Goal: Task Accomplishment & Management: Manage account settings

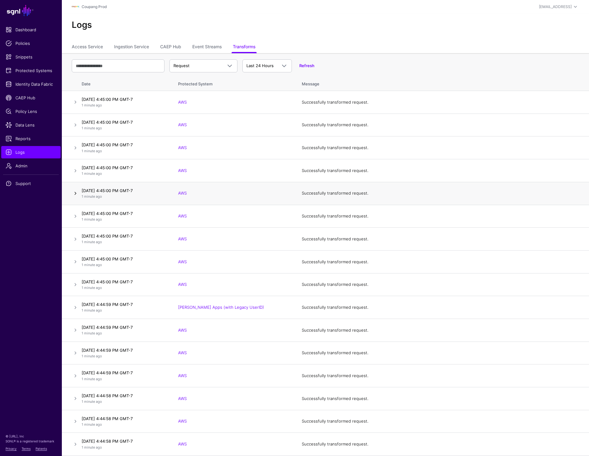
click at [74, 195] on link at bounding box center [75, 192] width 7 height 7
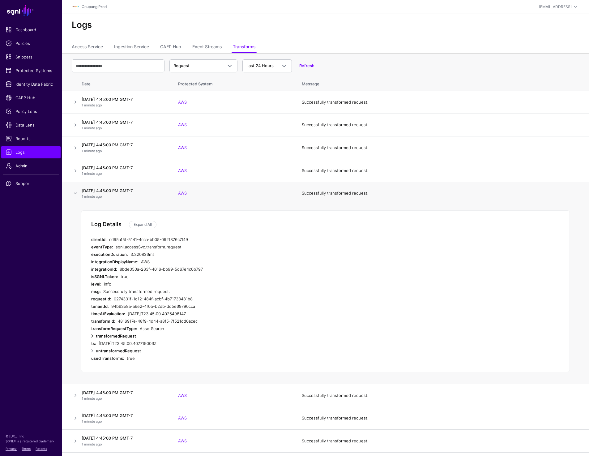
scroll to position [12, 0]
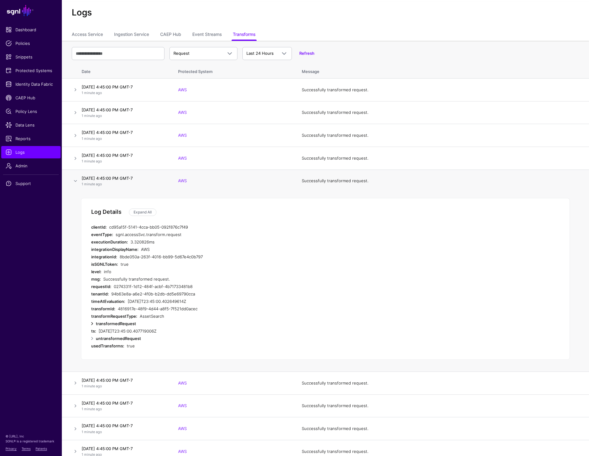
click at [92, 323] on link at bounding box center [91, 323] width 7 height 7
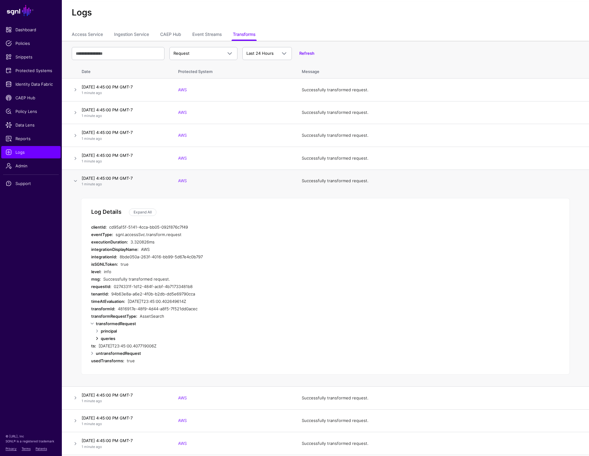
click at [94, 338] on link at bounding box center [96, 337] width 7 height 7
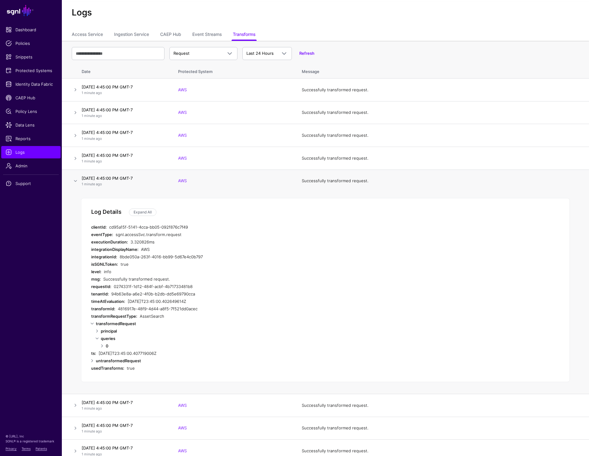
click at [96, 329] on link at bounding box center [96, 330] width 7 height 7
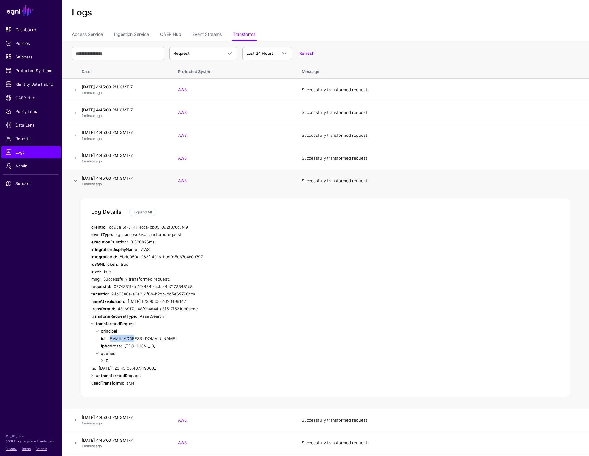
drag, startPoint x: 107, startPoint y: 337, endPoint x: 125, endPoint y: 337, distance: 18.2
click at [125, 337] on div "id: bell.qiu-1@coupang.com" at bounding box center [224, 337] width 247 height 7
copy div "bell.qiu-1"
click at [74, 181] on link at bounding box center [75, 180] width 7 height 7
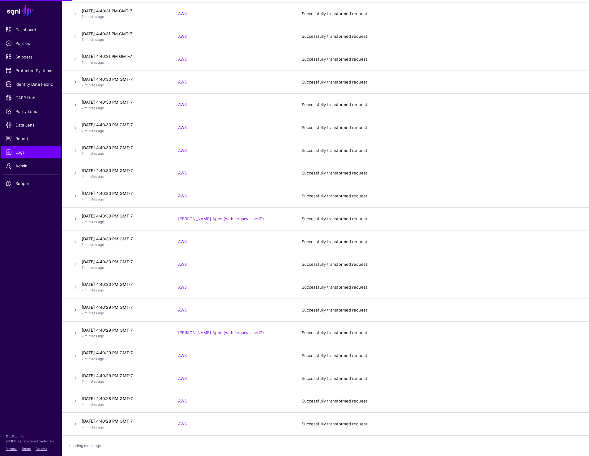
scroll to position [0, 0]
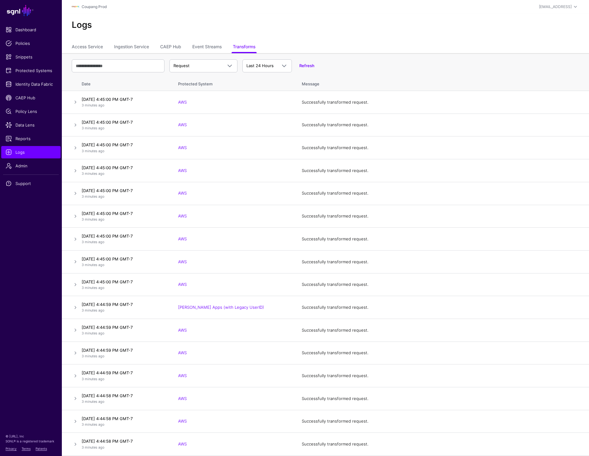
click at [326, 38] on div "Logs" at bounding box center [325, 28] width 527 height 28
click at [178, 69] on span "Request" at bounding box center [203, 65] width 60 height 7
click at [325, 20] on h2 "Logs" at bounding box center [325, 25] width 507 height 11
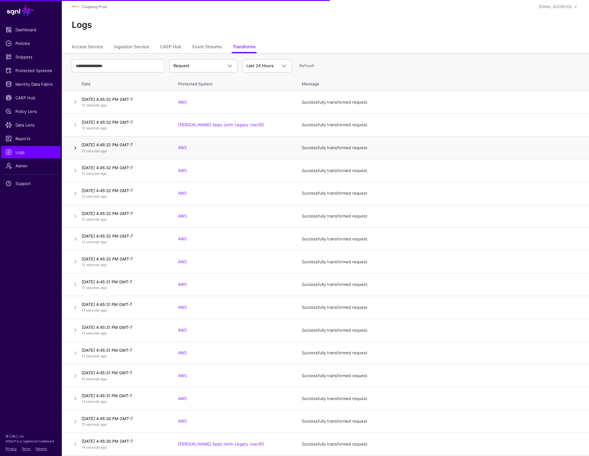
click at [75, 147] on link at bounding box center [75, 147] width 7 height 7
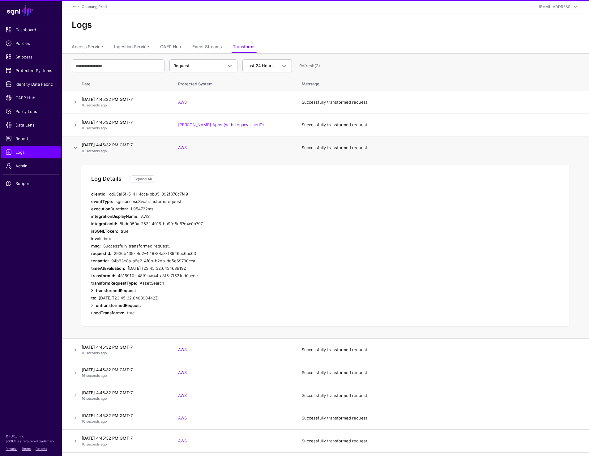
click at [91, 291] on link at bounding box center [91, 290] width 7 height 7
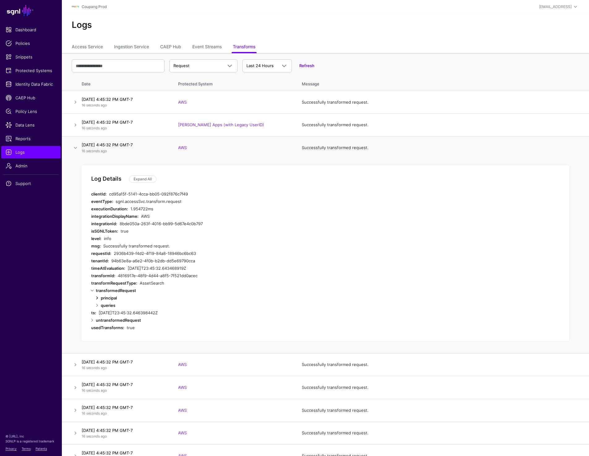
click at [96, 302] on link at bounding box center [96, 304] width 7 height 7
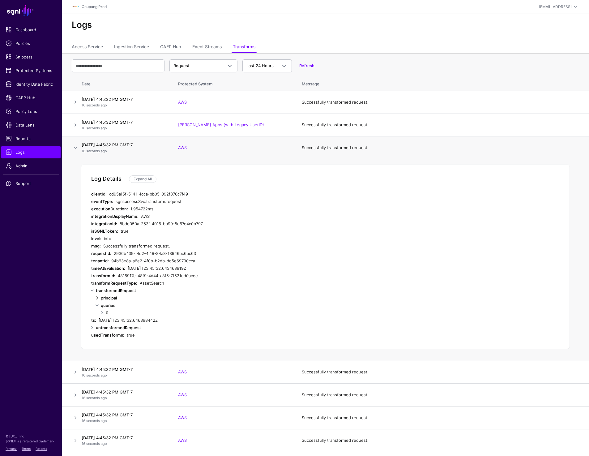
click at [96, 298] on link at bounding box center [96, 297] width 7 height 7
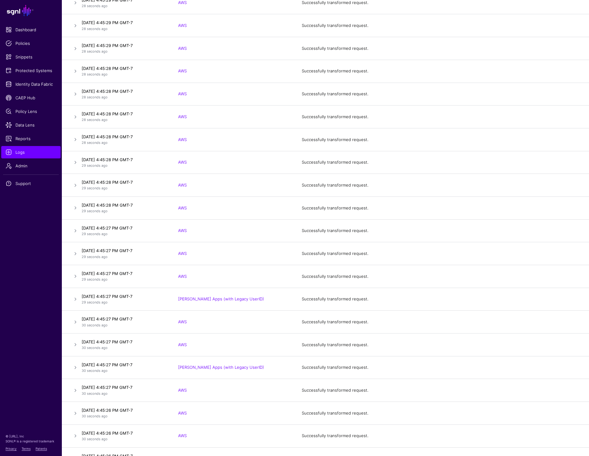
scroll to position [1383, 0]
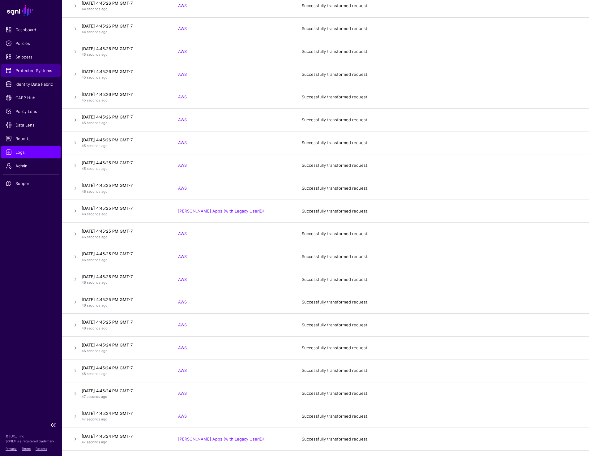
click at [42, 68] on span "Protected Systems" at bounding box center [31, 70] width 51 height 6
click at [74, 72] on link at bounding box center [75, 73] width 7 height 7
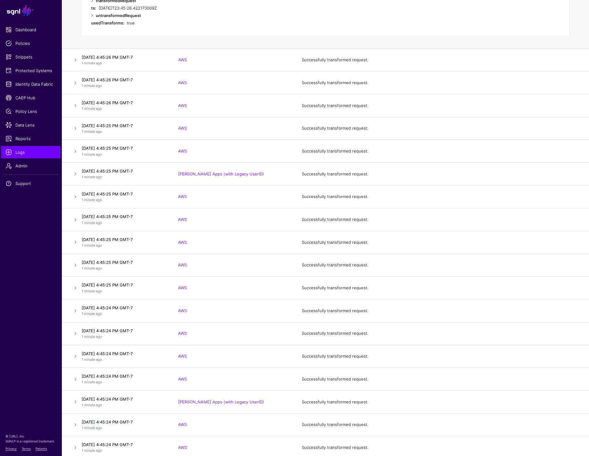
scroll to position [1095, 0]
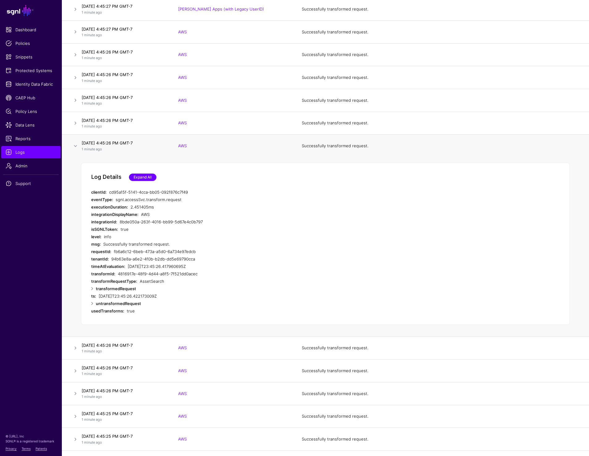
click at [140, 176] on link "Expand All" at bounding box center [143, 176] width 28 height 7
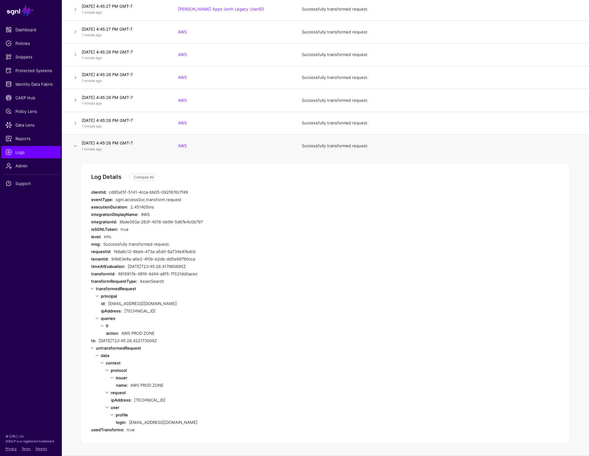
scroll to position [1097, 0]
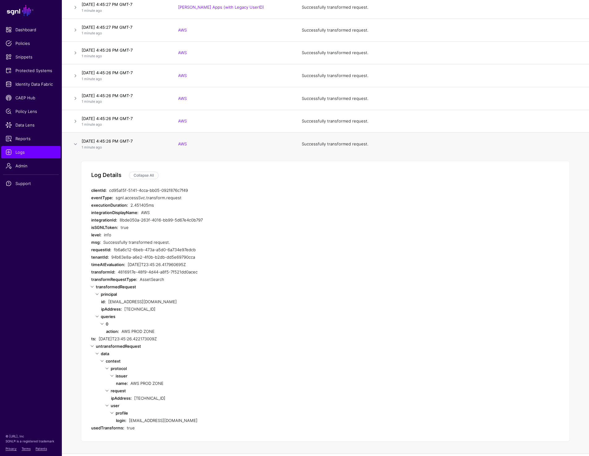
click at [118, 300] on div "sachandr@coupang.com" at bounding box center [228, 301] width 240 height 7
click at [91, 228] on strong "isSGNLToken:" at bounding box center [104, 227] width 27 height 5
drag, startPoint x: 91, startPoint y: 228, endPoint x: 150, endPoint y: 228, distance: 58.7
click at [150, 228] on div "isSGNLToken: true" at bounding box center [214, 226] width 247 height 7
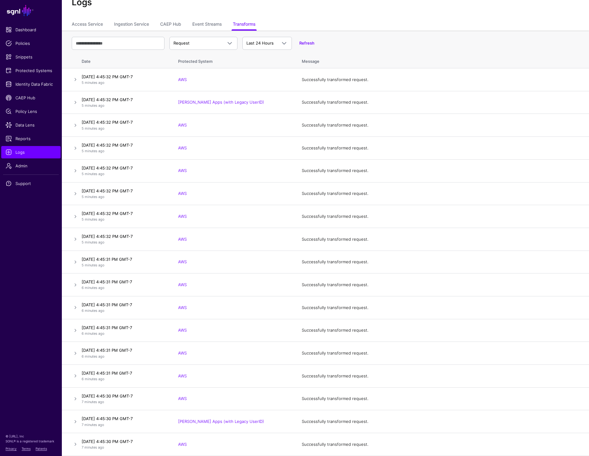
scroll to position [0, 0]
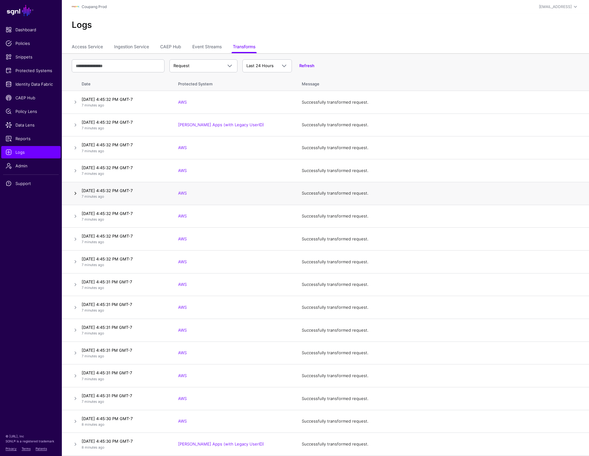
click at [73, 191] on link at bounding box center [75, 192] width 7 height 7
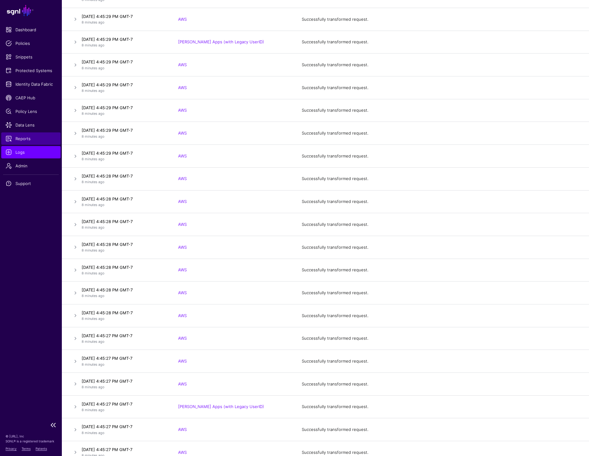
scroll to position [818, 0]
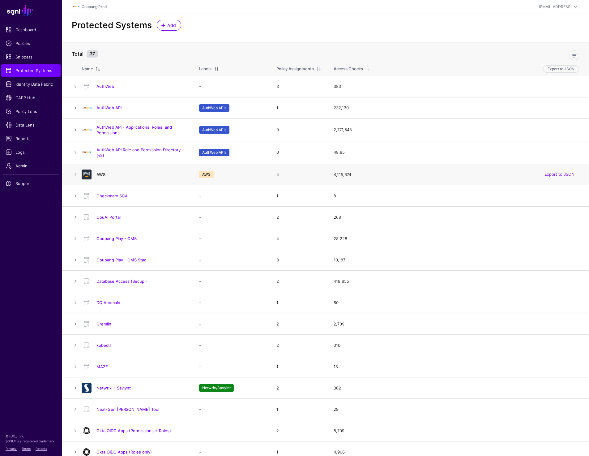
click at [100, 174] on link "AWS" at bounding box center [100, 174] width 9 height 5
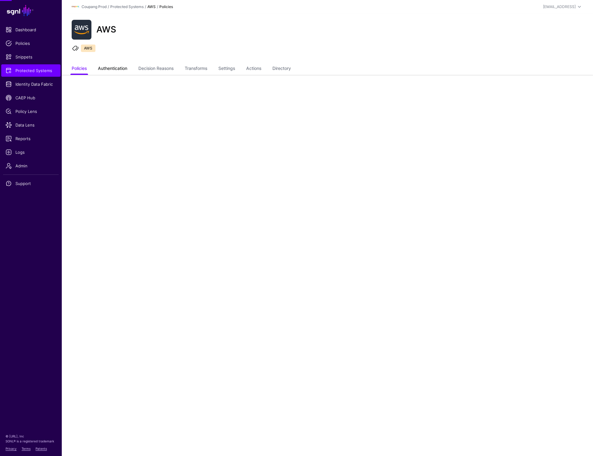
click at [106, 68] on link "Authentication" at bounding box center [112, 69] width 29 height 12
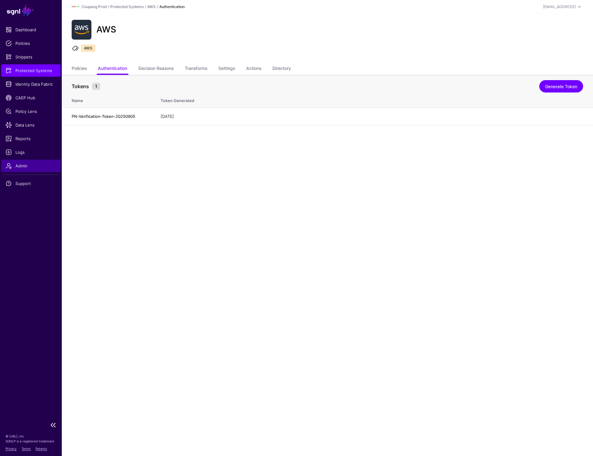
click at [28, 166] on span "Admin" at bounding box center [31, 166] width 51 height 6
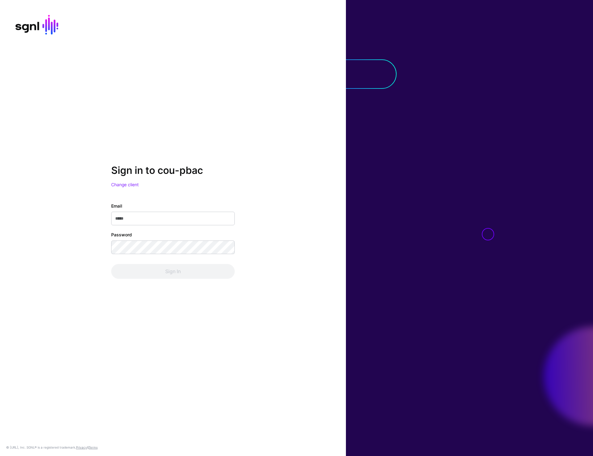
type input "**********"
click at [182, 270] on button "Sign In" at bounding box center [173, 271] width 124 height 15
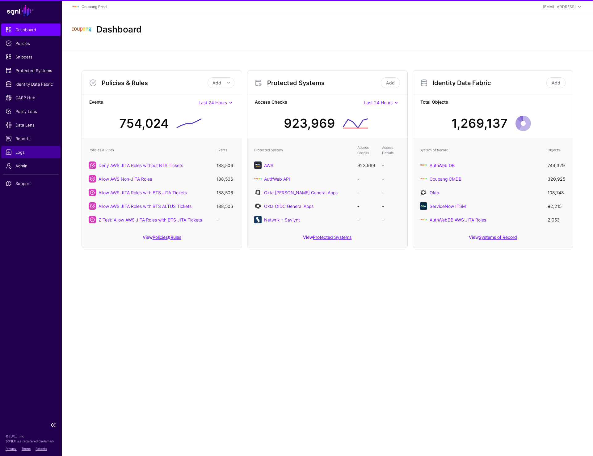
click at [18, 153] on span "Logs" at bounding box center [31, 152] width 51 height 6
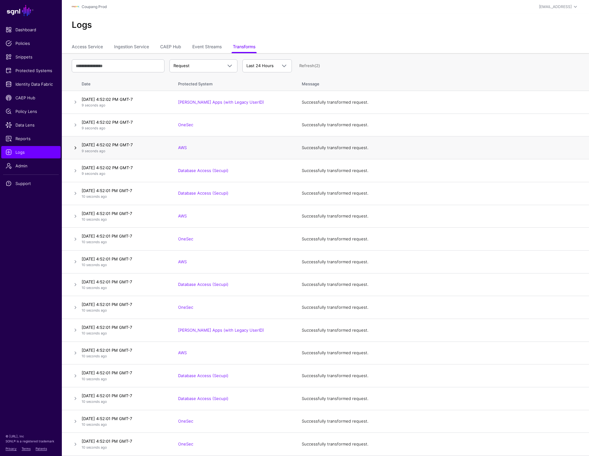
click at [74, 148] on link at bounding box center [75, 147] width 7 height 7
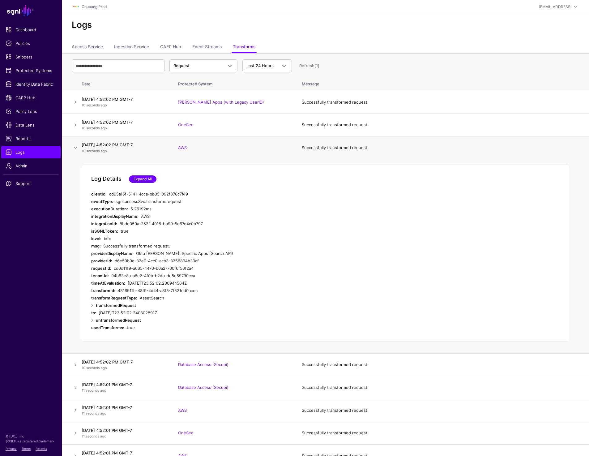
click at [149, 176] on link "Expand All" at bounding box center [143, 178] width 28 height 7
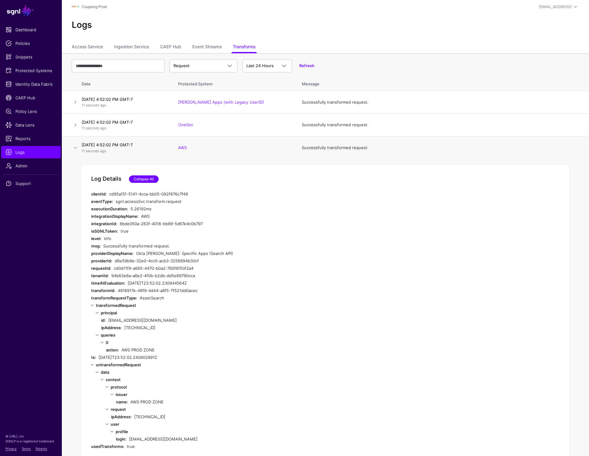
click at [149, 176] on link "Collapse All" at bounding box center [144, 178] width 30 height 7
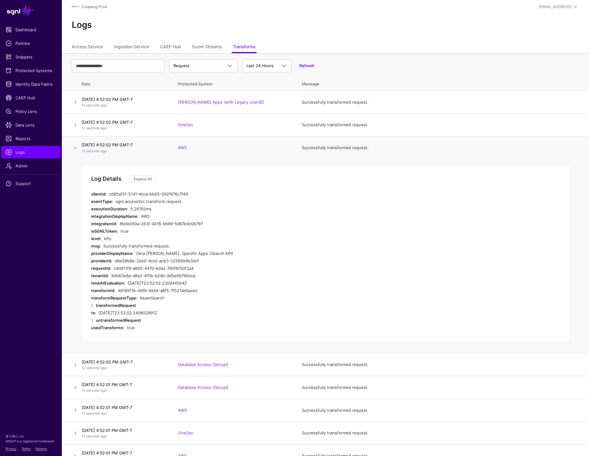
click at [76, 141] on td at bounding box center [70, 147] width 17 height 23
click at [76, 149] on link at bounding box center [75, 147] width 7 height 7
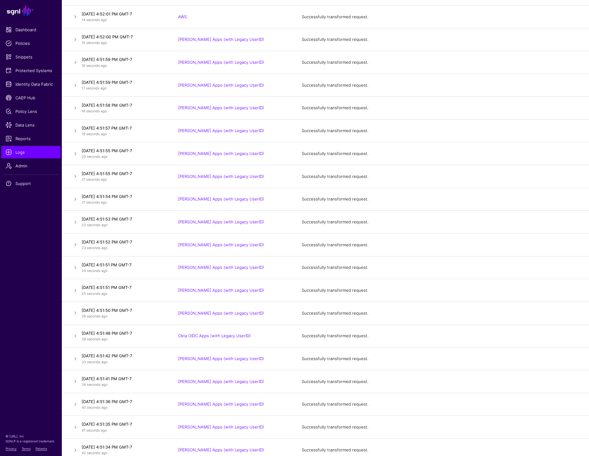
scroll to position [502, 0]
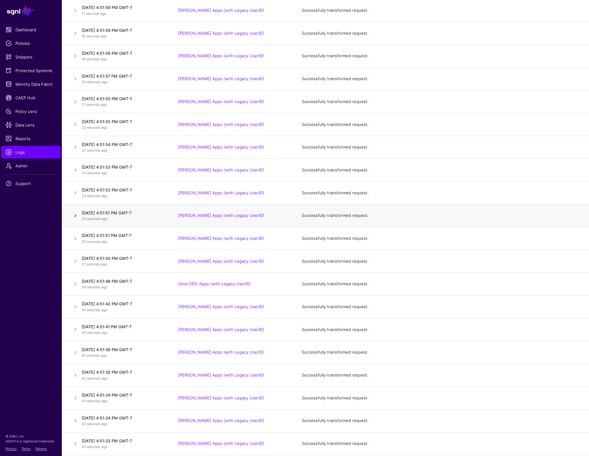
click at [75, 213] on link at bounding box center [75, 215] width 7 height 7
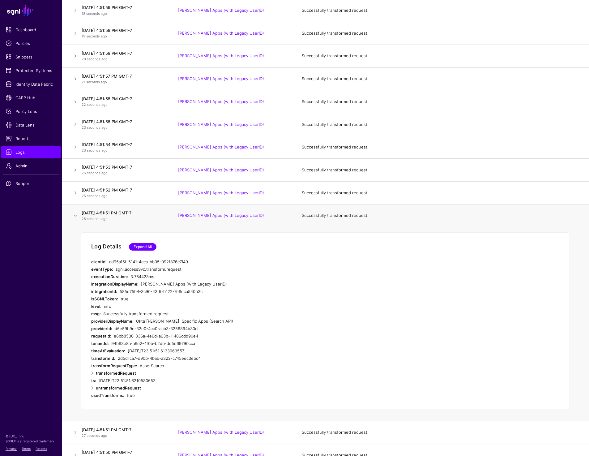
click at [138, 245] on link "Expand All" at bounding box center [143, 246] width 28 height 7
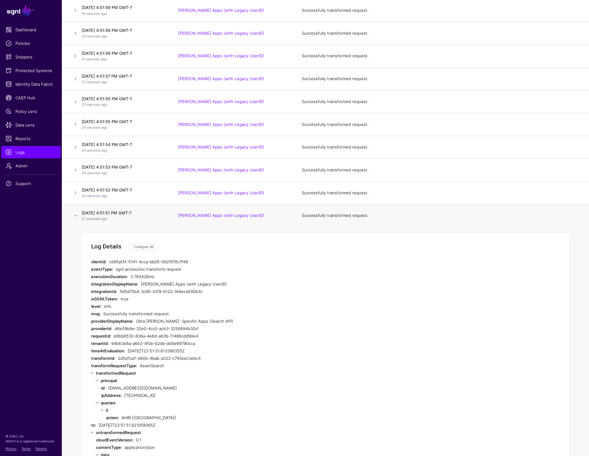
scroll to position [504, 0]
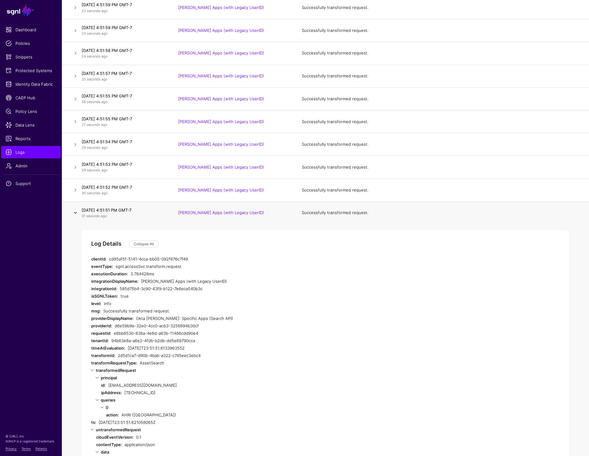
click at [74, 210] on link at bounding box center [75, 212] width 7 height 7
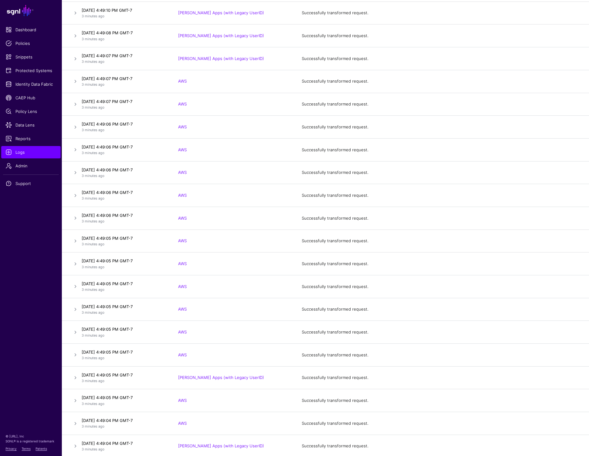
scroll to position [5337, 0]
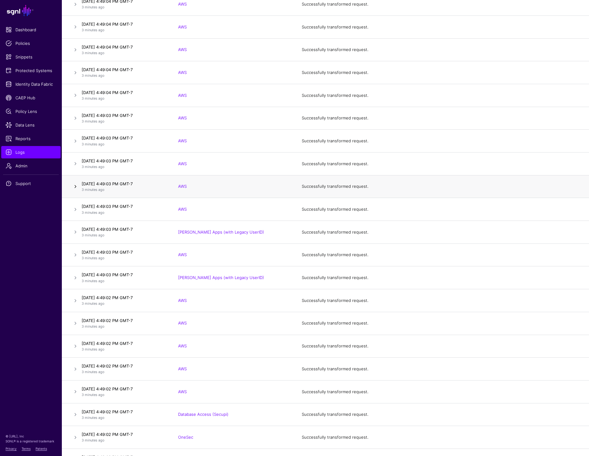
click at [74, 184] on link at bounding box center [75, 186] width 7 height 7
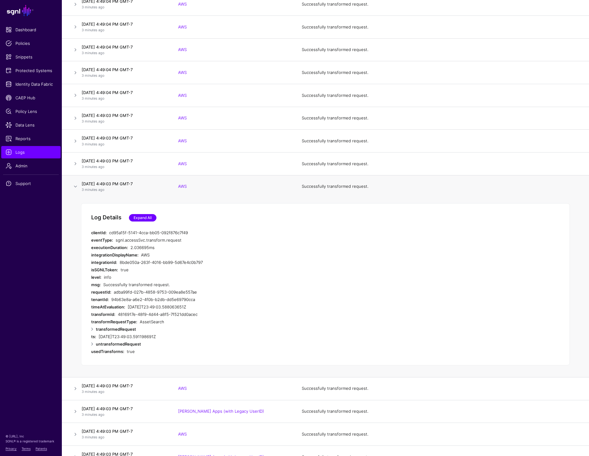
click at [133, 218] on link "Expand All" at bounding box center [143, 217] width 28 height 7
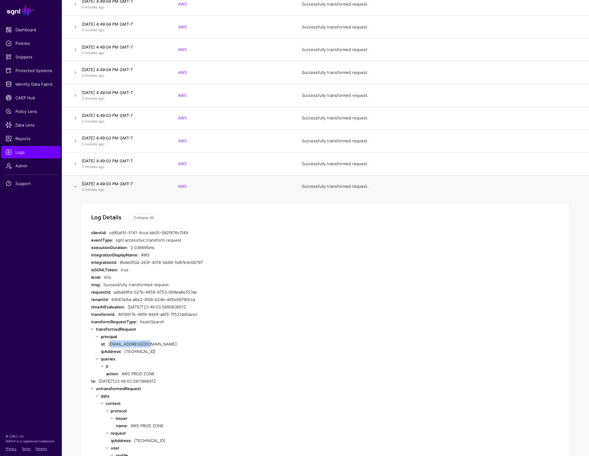
drag, startPoint x: 108, startPoint y: 344, endPoint x: 177, endPoint y: 342, distance: 69.0
click at [177, 342] on div "jiguo@coupang.com" at bounding box center [228, 343] width 240 height 7
copy div "jiguo@coupang.com"
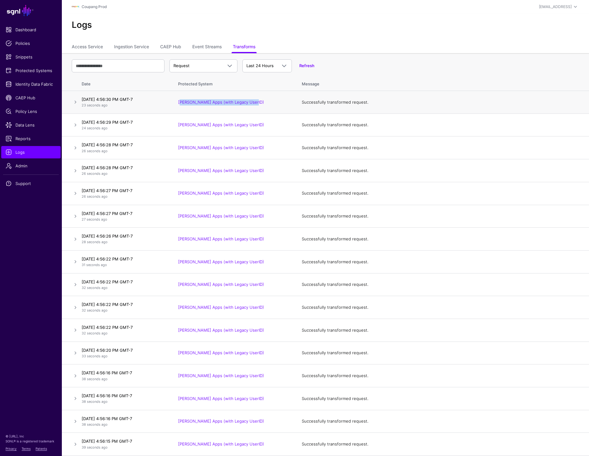
drag, startPoint x: 263, startPoint y: 105, endPoint x: 172, endPoint y: 100, distance: 91.3
click at [172, 100] on td "[PERSON_NAME] Apps (with Legacy UserID)" at bounding box center [234, 102] width 124 height 23
copy link "[PERSON_NAME] Apps (with Legacy UserID)"
click at [73, 103] on link at bounding box center [75, 101] width 7 height 7
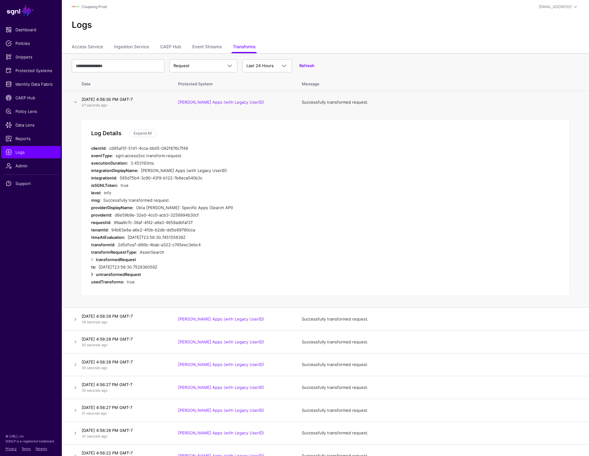
click at [90, 272] on link at bounding box center [91, 273] width 7 height 7
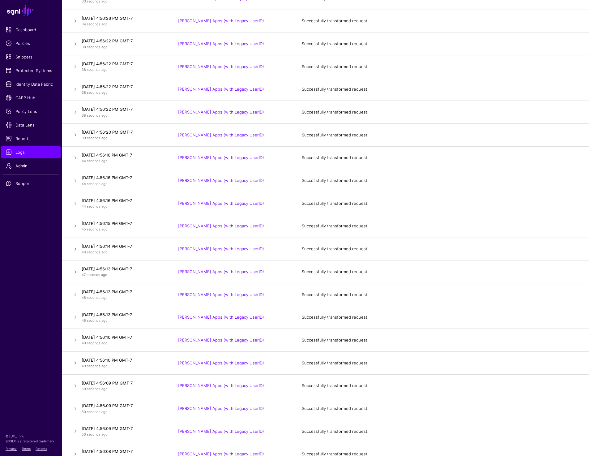
scroll to position [481, 0]
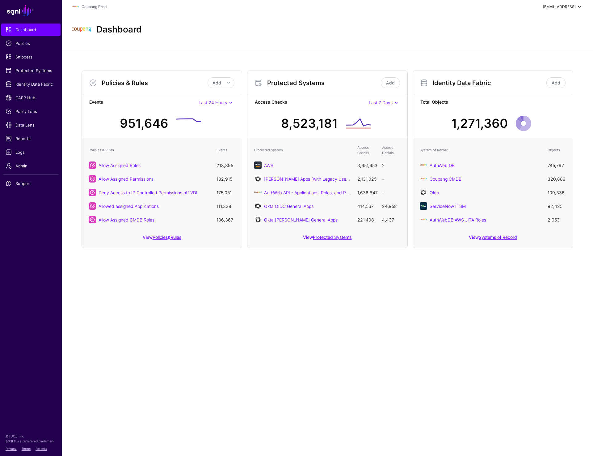
click at [551, 7] on div "[EMAIL_ADDRESS]" at bounding box center [559, 7] width 33 height 6
click at [536, 55] on div "Log out" at bounding box center [533, 54] width 15 height 6
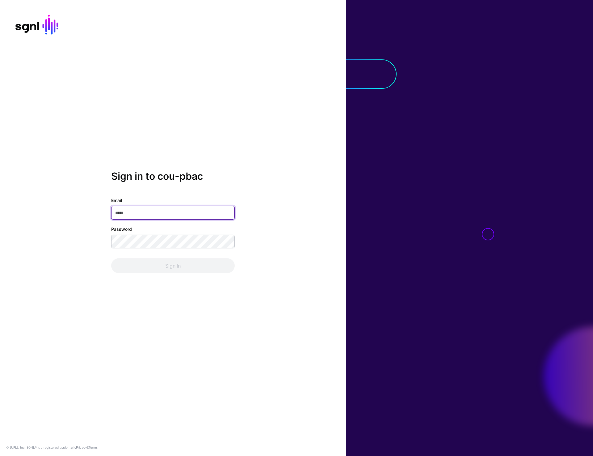
type input "**********"
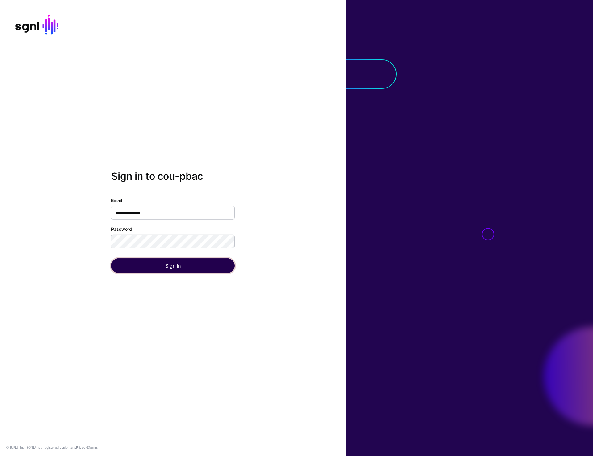
click at [158, 268] on button "Sign In" at bounding box center [173, 265] width 124 height 15
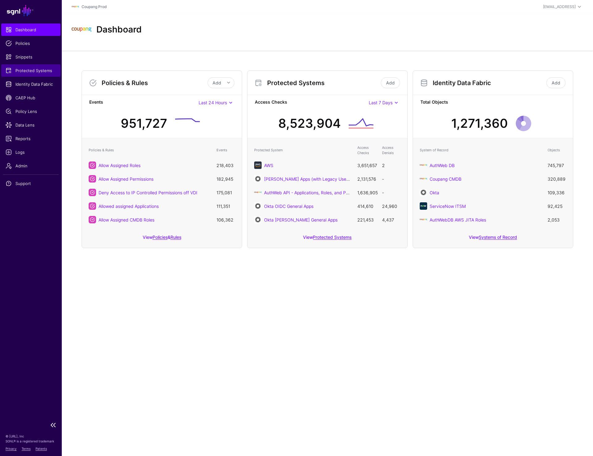
click at [34, 65] on link "Protected Systems" at bounding box center [30, 70] width 59 height 12
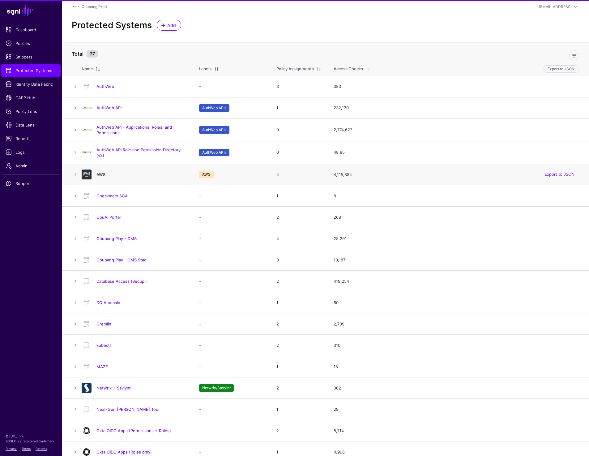
click at [102, 176] on link "AWS" at bounding box center [100, 174] width 9 height 5
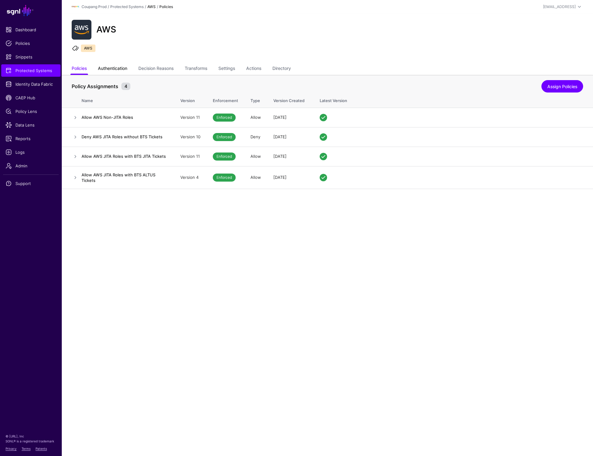
click at [120, 67] on link "Authentication" at bounding box center [112, 69] width 29 height 12
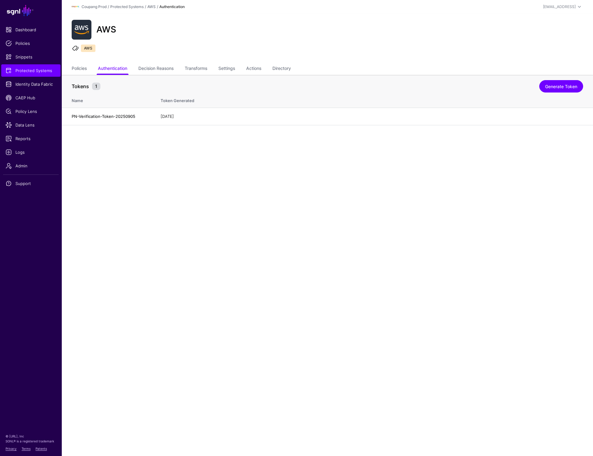
click at [318, 201] on main "SGNL Dashboard Policies Snippets Protected Systems Identity Data Fabric CAEP Hu…" at bounding box center [296, 228] width 593 height 456
click at [571, 117] on link "Delete" at bounding box center [572, 116] width 13 height 5
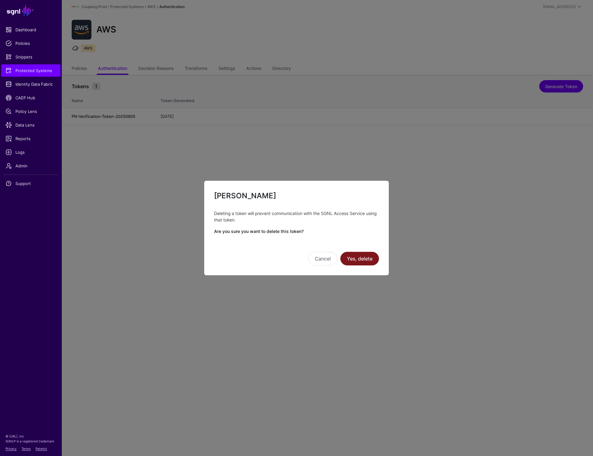
click at [369, 256] on button "Yes, delete" at bounding box center [360, 259] width 39 height 14
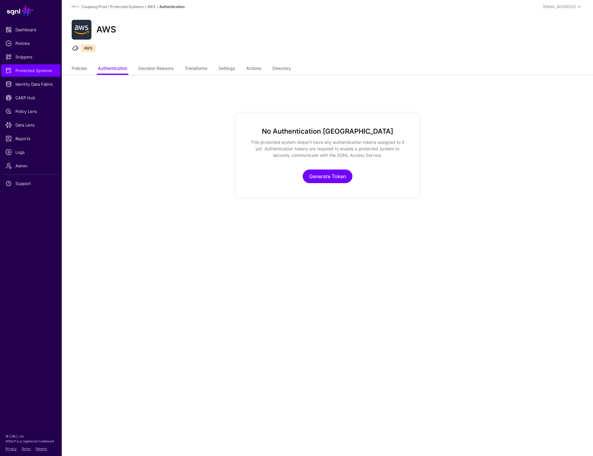
click at [92, 173] on app-integrations-item-authentication "No Authentication Tokens This protected system doesn’t have any authentication …" at bounding box center [328, 155] width 532 height 86
click at [17, 161] on link "Admin" at bounding box center [30, 166] width 59 height 12
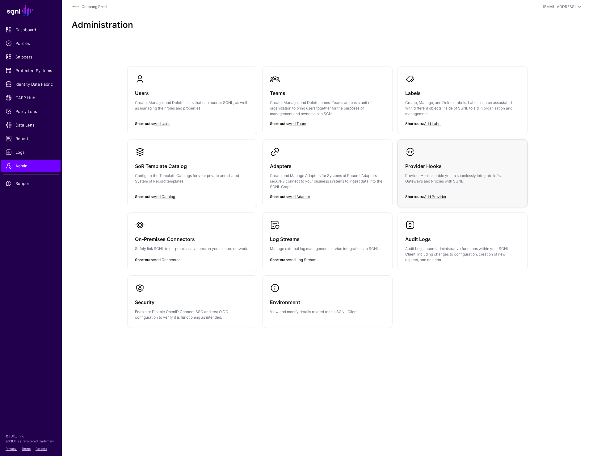
click at [427, 176] on p "Provider Hooks enable you to seamlessly integrate IdPs, Gateways and Proxies wi…" at bounding box center [463, 178] width 115 height 11
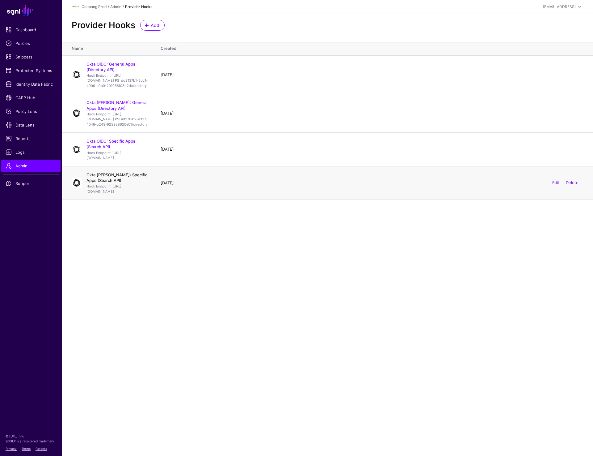
click at [105, 183] on link "Okta [PERSON_NAME]: Specific Apps (Search API)" at bounding box center [117, 177] width 61 height 11
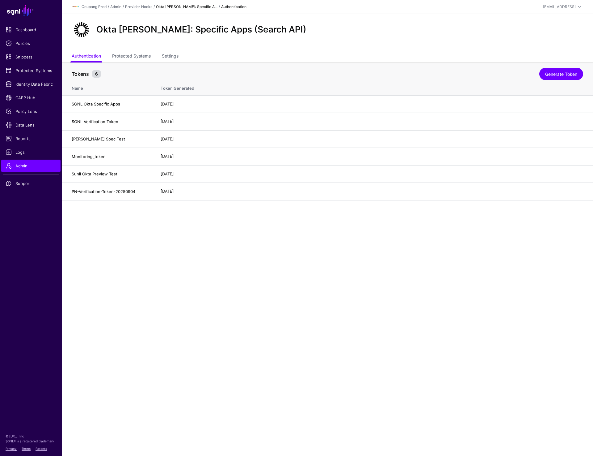
click at [348, 233] on main "SGNL Dashboard Policies Snippets Protected Systems Identity Data Fabric CAEP Hu…" at bounding box center [296, 228] width 593 height 456
click at [573, 192] on link "Delete" at bounding box center [572, 191] width 13 height 5
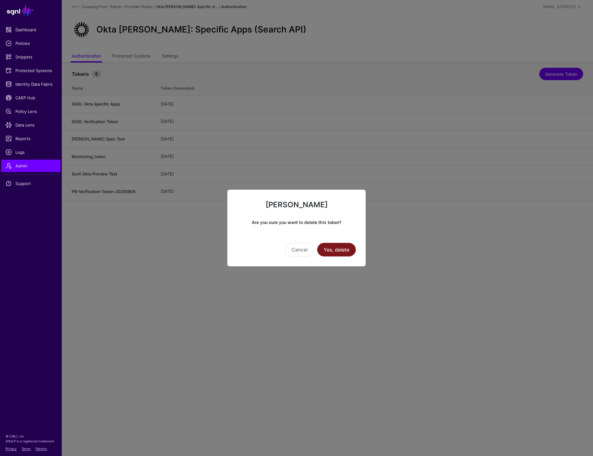
click at [338, 253] on button "Yes, delete" at bounding box center [336, 250] width 39 height 14
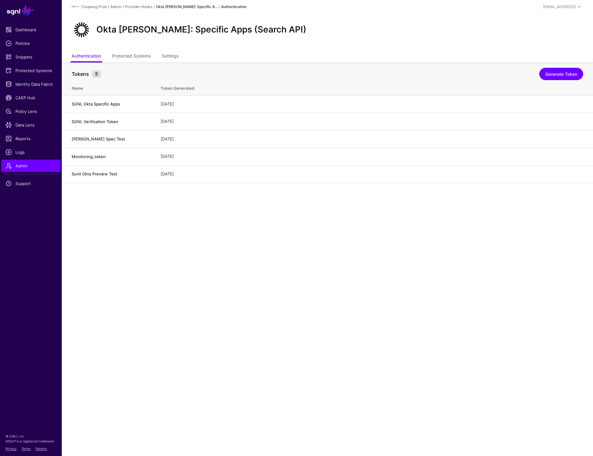
click at [150, 357] on main "SGNL Dashboard Policies Snippets Protected Systems Identity Data Fabric CAEP Hu…" at bounding box center [296, 228] width 593 height 456
click at [175, 387] on main "SGNL Dashboard Policies Snippets Protected Systems Identity Data Fabric CAEP Hu…" at bounding box center [296, 228] width 593 height 456
click at [158, 289] on main "SGNL Dashboard Policies Snippets Protected Systems Identity Data Fabric CAEP Hu…" at bounding box center [296, 228] width 593 height 456
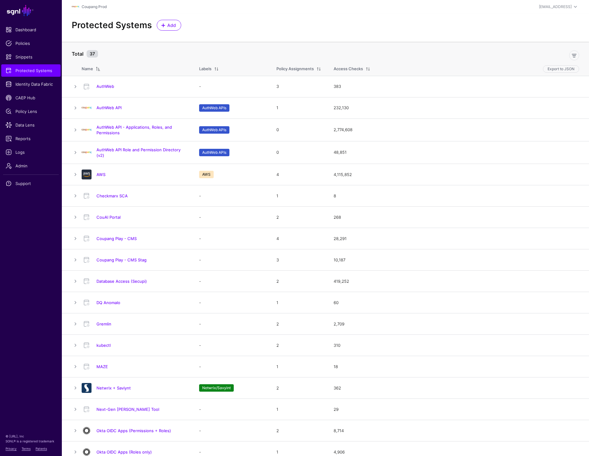
click at [223, 29] on div "Protected Systems Add" at bounding box center [325, 25] width 512 height 11
click at [223, 17] on div "Protected Systems Add" at bounding box center [325, 28] width 527 height 28
click at [21, 152] on span "Logs" at bounding box center [31, 152] width 51 height 6
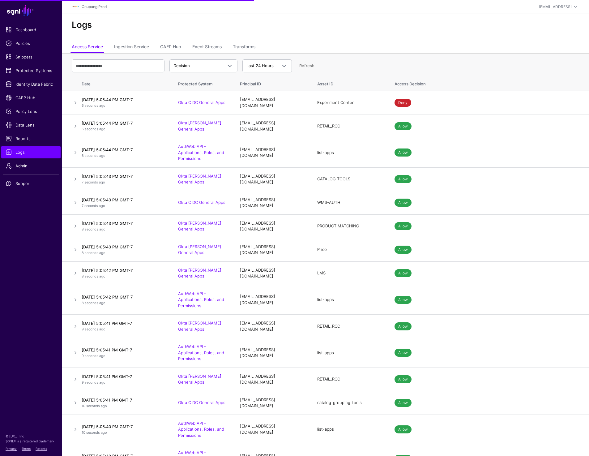
click at [247, 40] on div "Logs" at bounding box center [325, 28] width 527 height 28
click at [247, 41] on link "Transforms" at bounding box center [244, 47] width 23 height 12
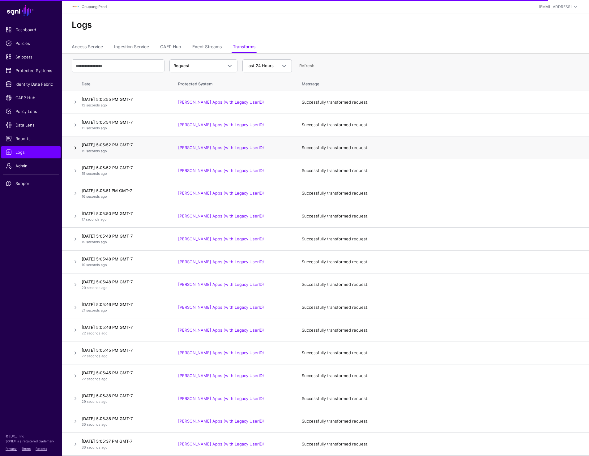
click at [77, 147] on link at bounding box center [75, 147] width 7 height 7
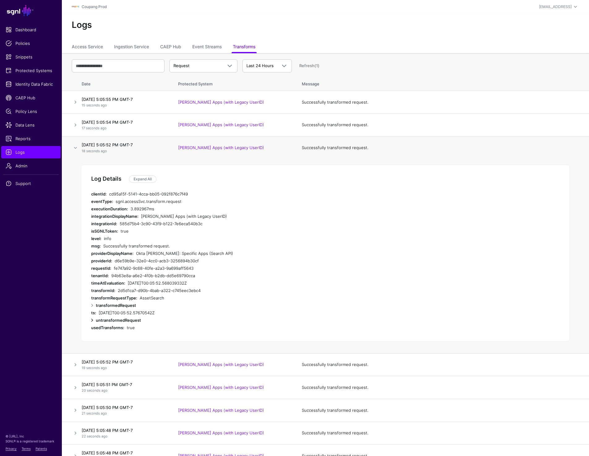
click at [92, 319] on link at bounding box center [91, 319] width 7 height 7
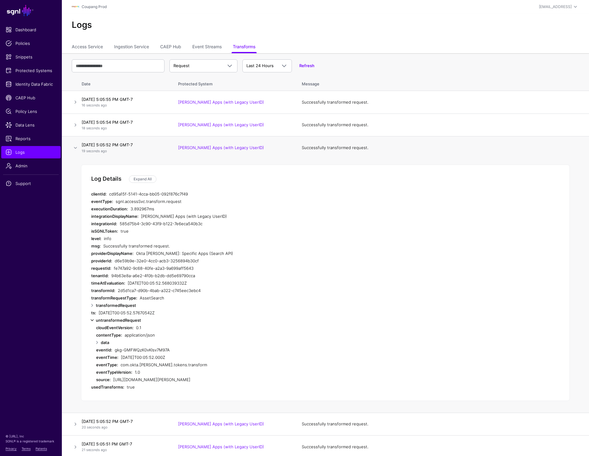
click at [92, 319] on link at bounding box center [91, 319] width 7 height 7
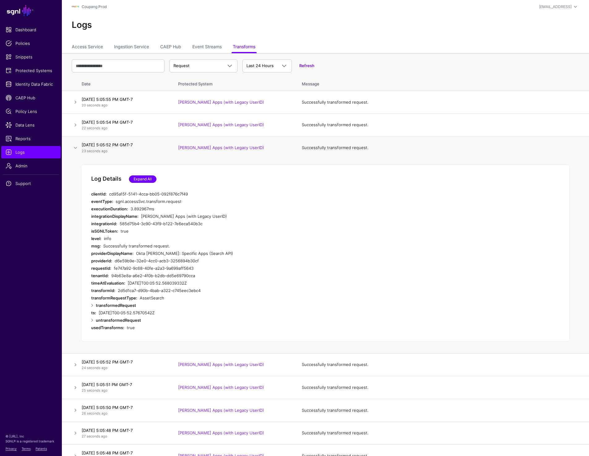
click at [137, 176] on link "Expand All" at bounding box center [143, 178] width 28 height 7
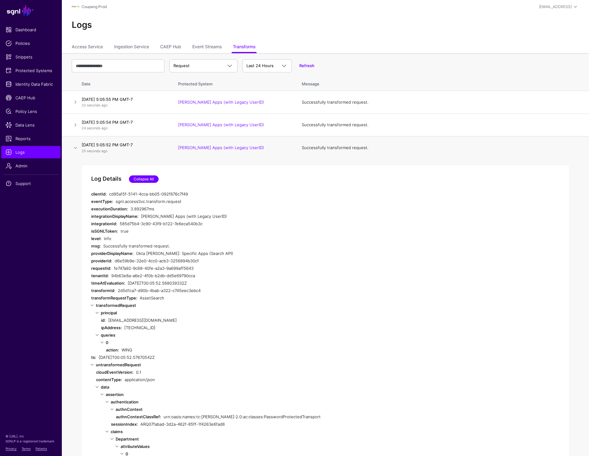
scroll to position [2, 0]
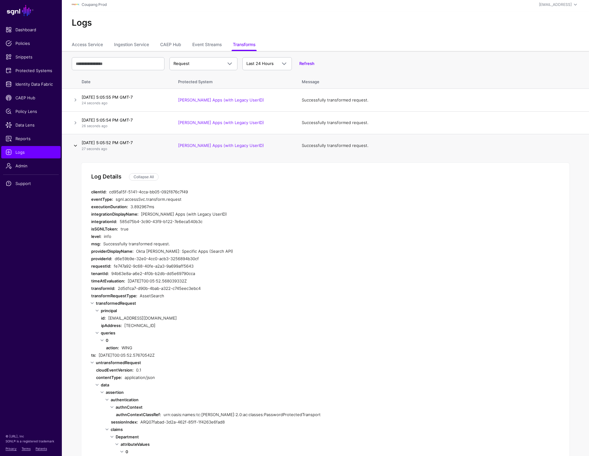
click at [75, 146] on link at bounding box center [75, 145] width 7 height 7
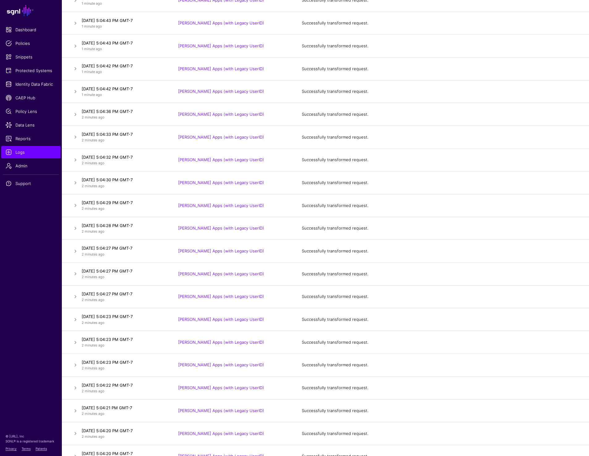
scroll to position [2152, 0]
click at [74, 206] on link at bounding box center [75, 205] width 7 height 7
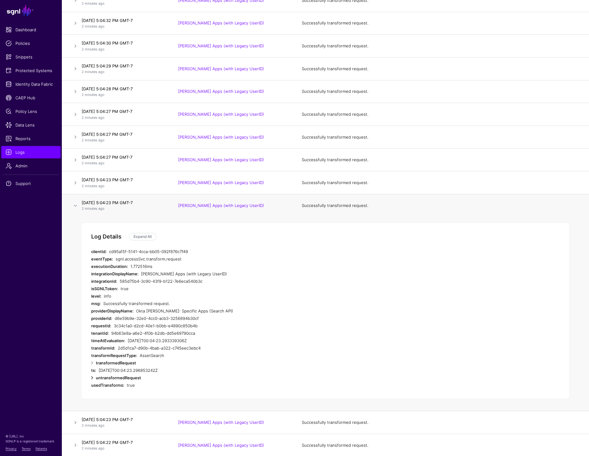
click at [93, 376] on link at bounding box center [91, 377] width 7 height 7
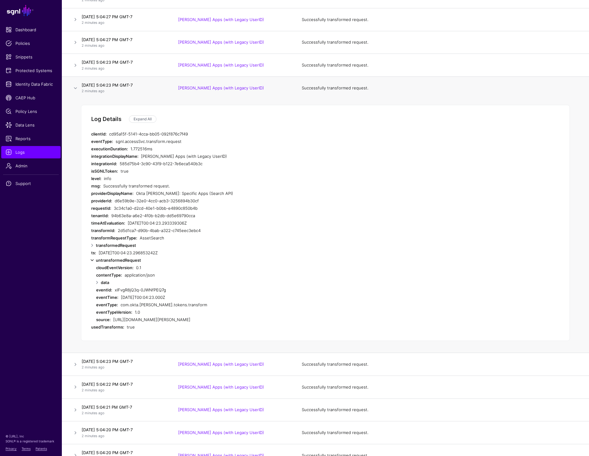
scroll to position [2281, 0]
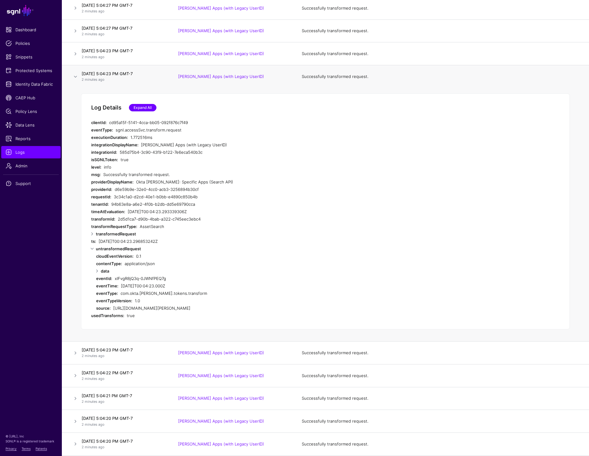
click at [143, 108] on link "Expand All" at bounding box center [143, 107] width 28 height 7
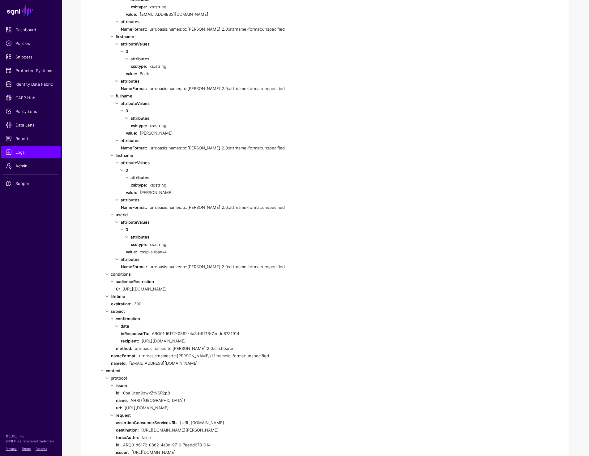
scroll to position [2735, 0]
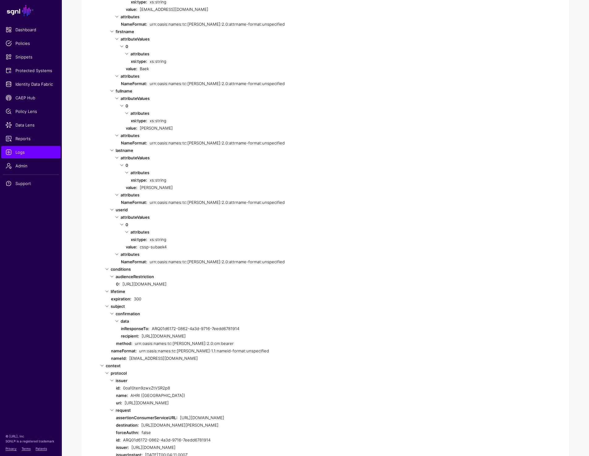
click at [188, 252] on div "attributes" at bounding box center [241, 253] width 240 height 7
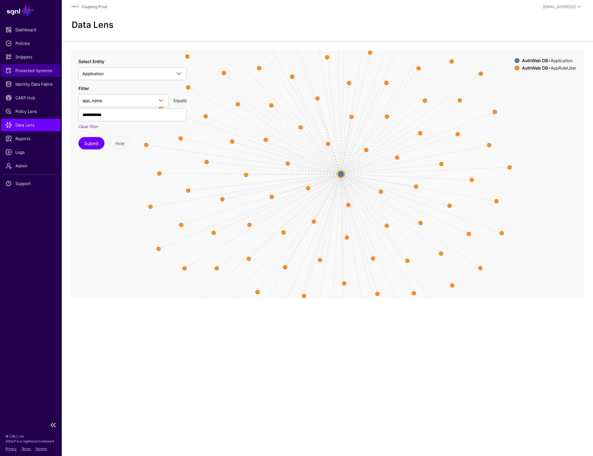
click at [23, 70] on span "Protected Systems" at bounding box center [31, 70] width 51 height 6
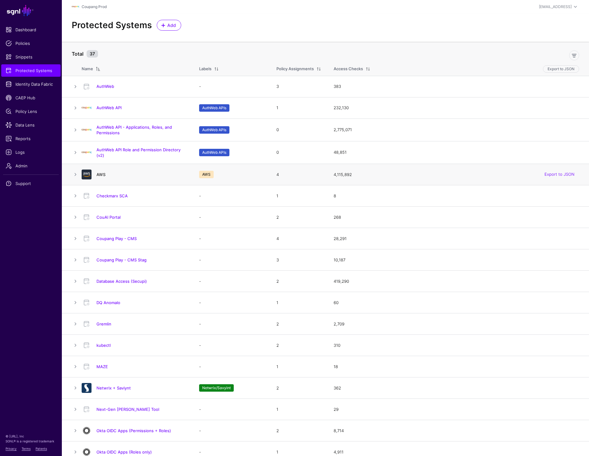
click at [102, 174] on link "AWS" at bounding box center [100, 174] width 9 height 5
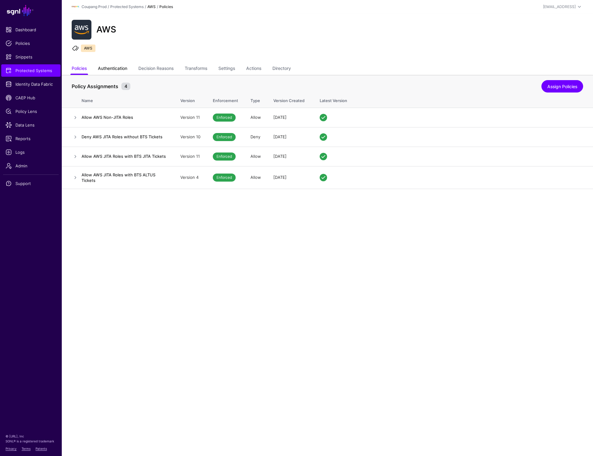
click at [107, 70] on link "Authentication" at bounding box center [112, 69] width 29 height 12
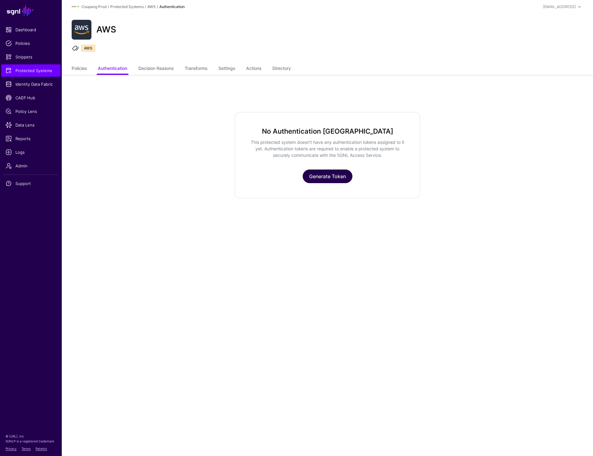
click at [322, 175] on link "Generate Token" at bounding box center [328, 176] width 50 height 14
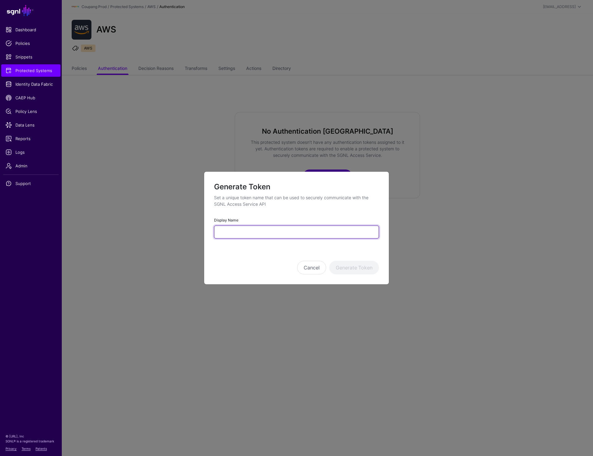
click at [261, 237] on input "Display Name" at bounding box center [296, 231] width 165 height 13
paste input "**********"
type input "**********"
click at [354, 268] on button "Generate Token" at bounding box center [355, 268] width 50 height 14
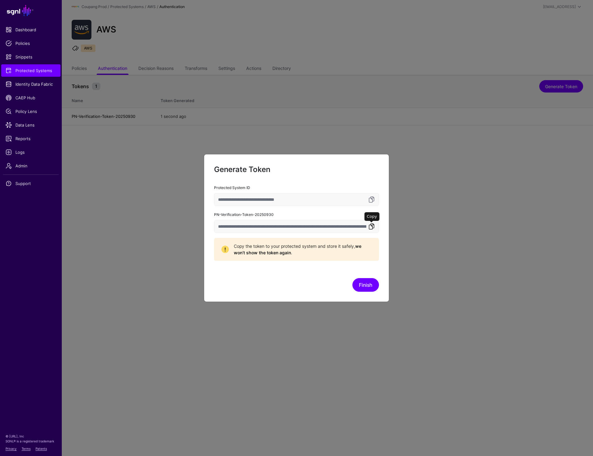
click at [373, 227] on link at bounding box center [371, 226] width 7 height 7
click at [365, 292] on div "**********" at bounding box center [296, 228] width 185 height 148
click at [365, 288] on button "Finish" at bounding box center [366, 285] width 27 height 14
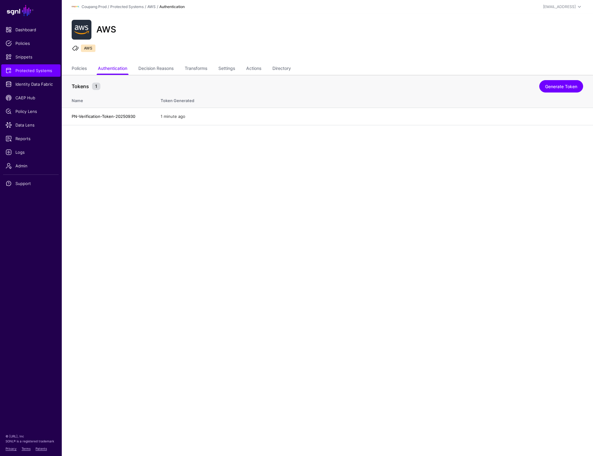
click at [130, 211] on main "SGNL Dashboard Policies Snippets Protected Systems Identity Data Fabric CAEP Hu…" at bounding box center [296, 228] width 593 height 456
click at [302, 185] on main "SGNL Dashboard Policies Snippets Protected Systems Identity Data Fabric CAEP Hu…" at bounding box center [296, 228] width 593 height 456
click at [25, 160] on link "Admin" at bounding box center [30, 166] width 59 height 12
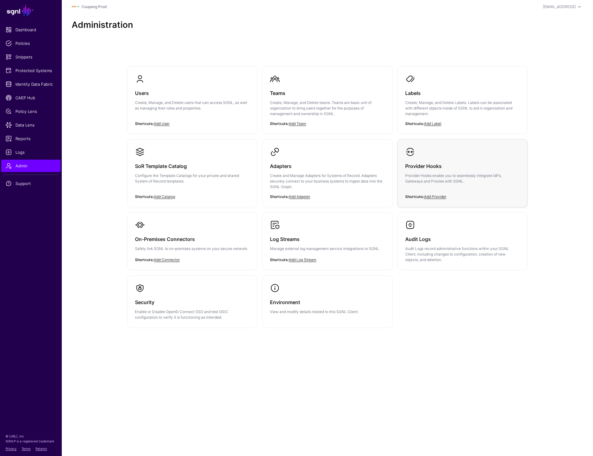
click at [457, 163] on h3 "Provider Hooks" at bounding box center [463, 166] width 115 height 9
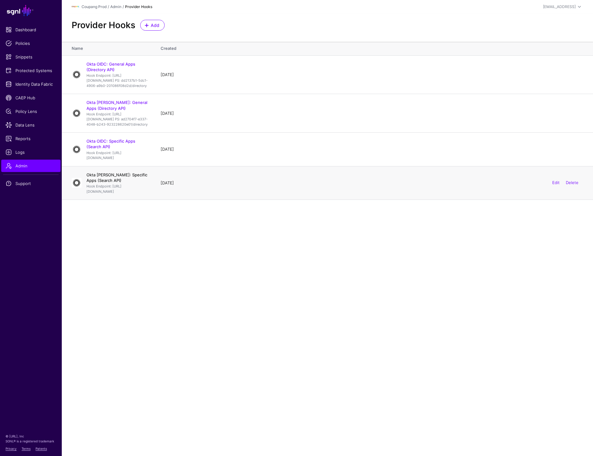
click at [121, 183] on link "Okta SAML: Specific Apps (Search API)" at bounding box center [117, 177] width 61 height 11
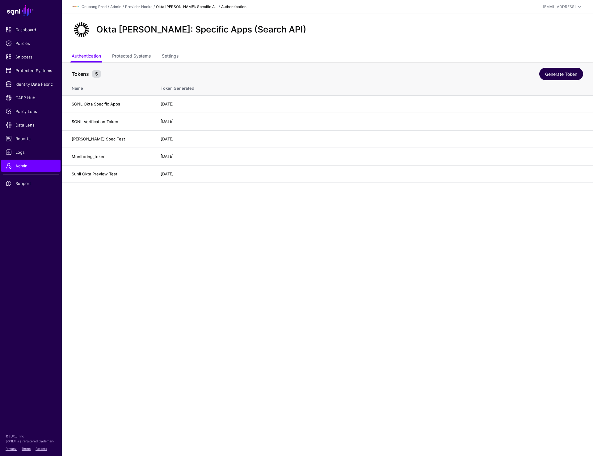
click at [565, 74] on link "Generate Token" at bounding box center [562, 74] width 44 height 12
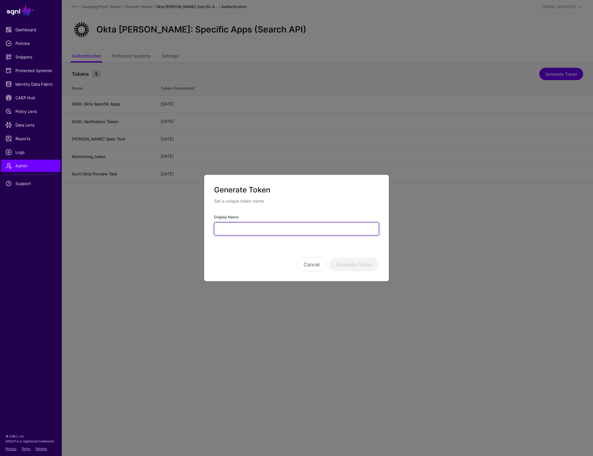
click at [264, 233] on input "Display Name" at bounding box center [296, 228] width 165 height 13
paste input "**********"
type input "**********"
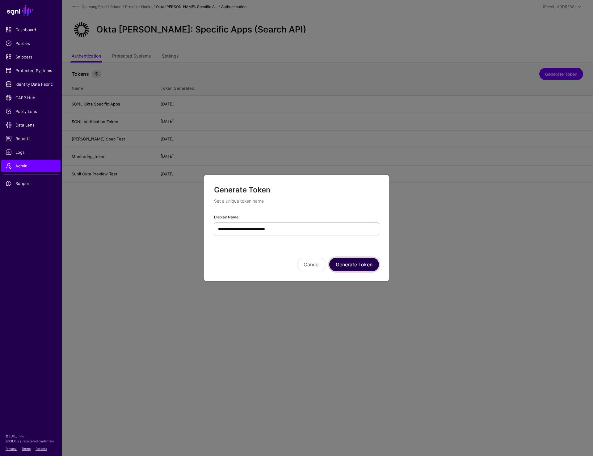
click at [349, 261] on button "Generate Token" at bounding box center [355, 264] width 50 height 14
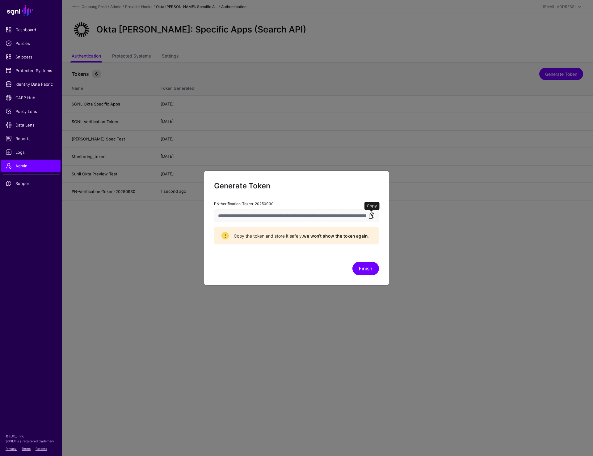
click at [372, 216] on link at bounding box center [371, 215] width 7 height 7
click at [361, 272] on button "Finish" at bounding box center [366, 269] width 27 height 14
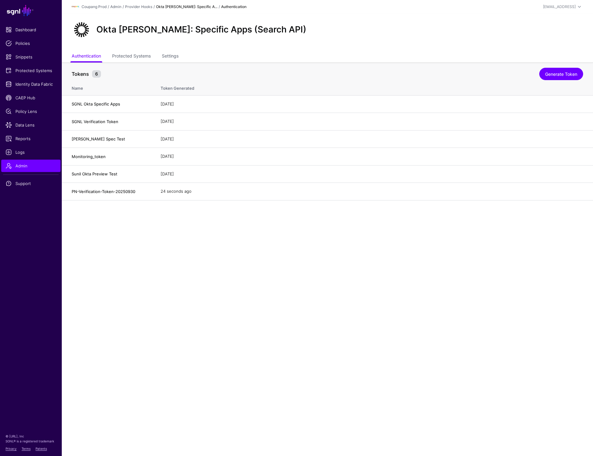
click at [360, 308] on main "SGNL Dashboard Policies Snippets Protected Systems Identity Data Fabric CAEP Hu…" at bounding box center [296, 228] width 593 height 456
click at [336, 295] on main "SGNL Dashboard Policies Snippets Protected Systems Identity Data Fabric CAEP Hu…" at bounding box center [296, 228] width 593 height 456
click at [562, 8] on div "[EMAIL_ADDRESS]" at bounding box center [559, 7] width 33 height 6
click at [531, 51] on div "Log out" at bounding box center [533, 54] width 15 height 6
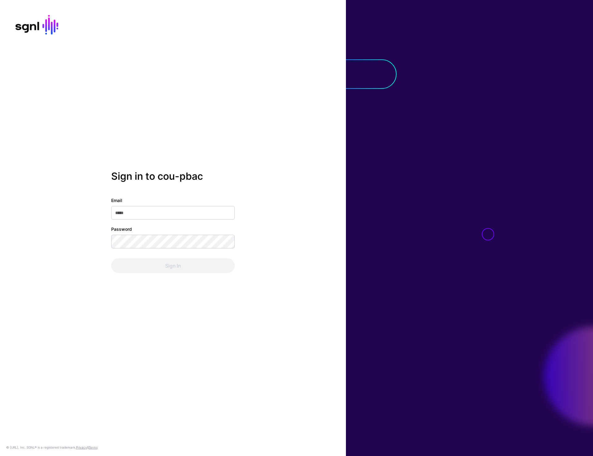
click at [510, 58] on div at bounding box center [469, 228] width 247 height 456
click at [181, 208] on input "Email" at bounding box center [173, 213] width 124 height 14
type input "**********"
click at [173, 267] on button "Sign In" at bounding box center [173, 265] width 124 height 15
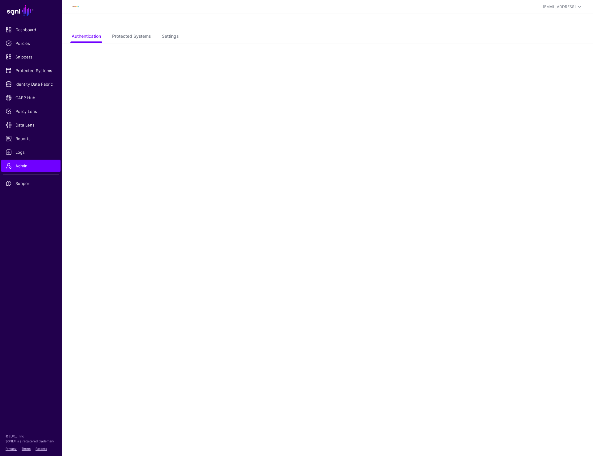
click at [277, 20] on div at bounding box center [328, 22] width 532 height 17
click at [383, 92] on main "SGNL Dashboard Policies Snippets Protected Systems Identity Data Fabric CAEP Hu…" at bounding box center [296, 228] width 593 height 456
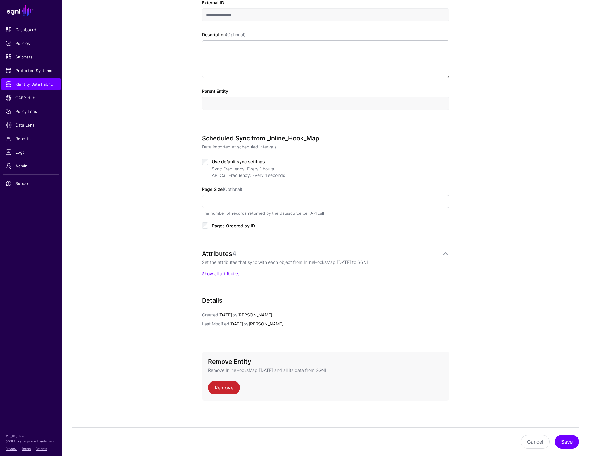
scroll to position [185, 0]
click at [20, 165] on span "Admin" at bounding box center [31, 166] width 51 height 6
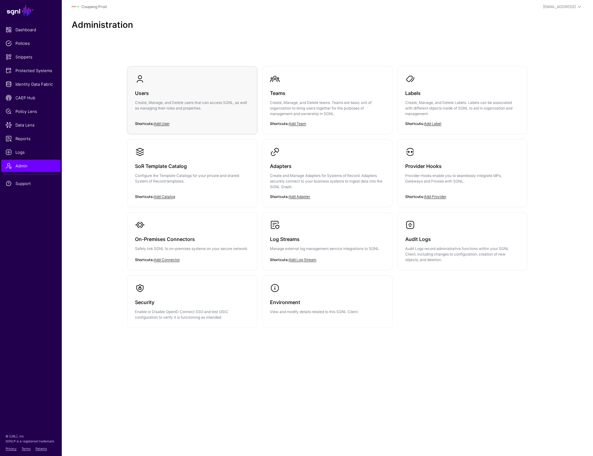
click at [187, 102] on p "Create, Manage, and Delete users that can access SGNL, as well as managing thei…" at bounding box center [192, 105] width 115 height 11
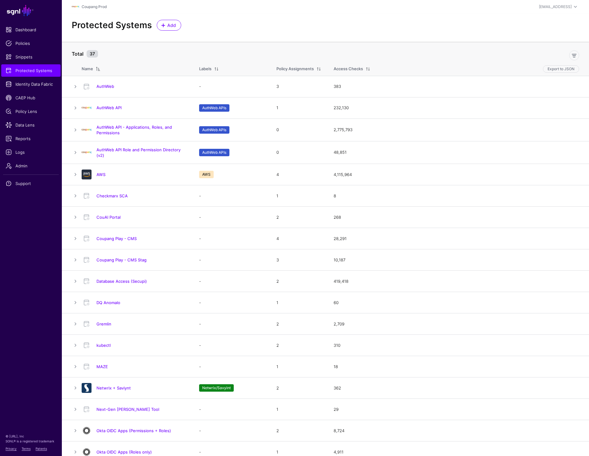
click at [475, 11] on header "Coupang Prod [EMAIL_ADDRESS] [PERSON_NAME] (READ ONLY) [EMAIL_ADDRESS] Coupang …" at bounding box center [325, 7] width 527 height 14
click at [377, 32] on div "Protected Systems Add" at bounding box center [325, 28] width 527 height 28
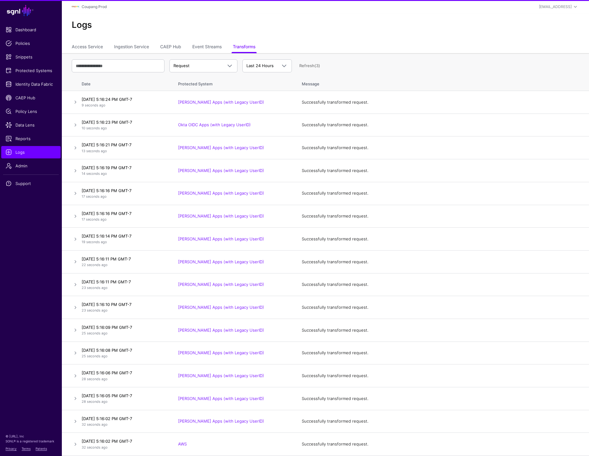
click at [412, 31] on div "Logs" at bounding box center [325, 28] width 527 height 28
click at [75, 102] on link at bounding box center [75, 101] width 7 height 7
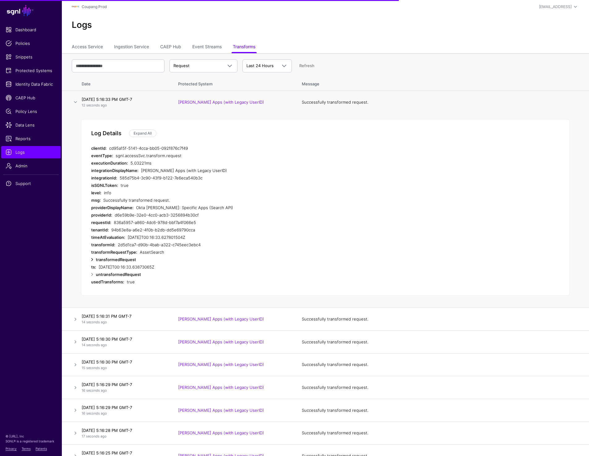
click at [94, 258] on link at bounding box center [91, 259] width 7 height 7
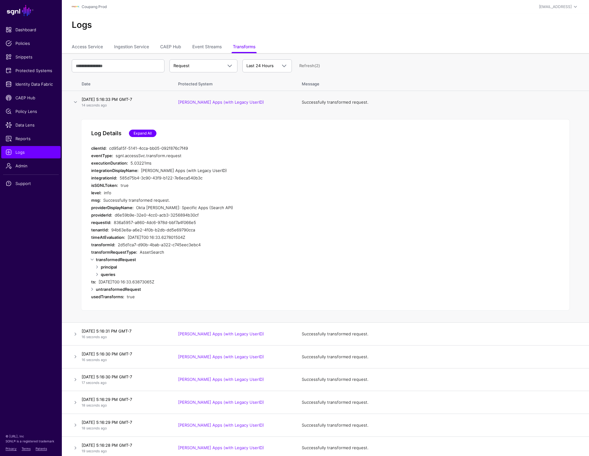
click at [146, 131] on link "Expand All" at bounding box center [143, 133] width 28 height 7
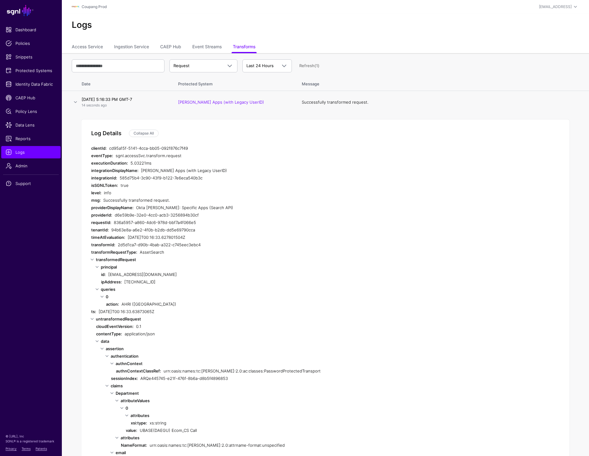
scroll to position [2, 0]
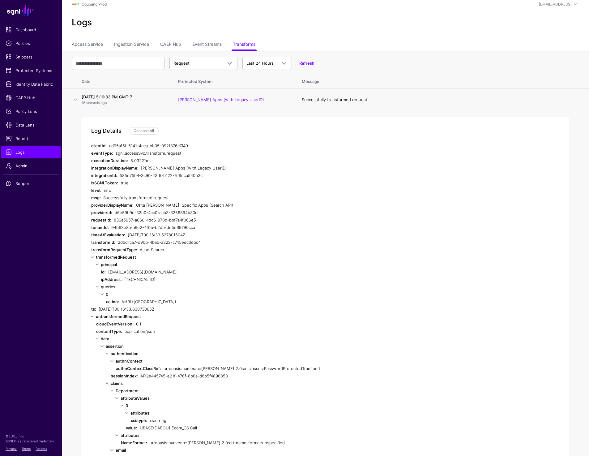
drag, startPoint x: 108, startPoint y: 272, endPoint x: 176, endPoint y: 272, distance: 68.6
click at [176, 272] on div "id: cssp-yulee228@coupartners.com" at bounding box center [224, 271] width 247 height 7
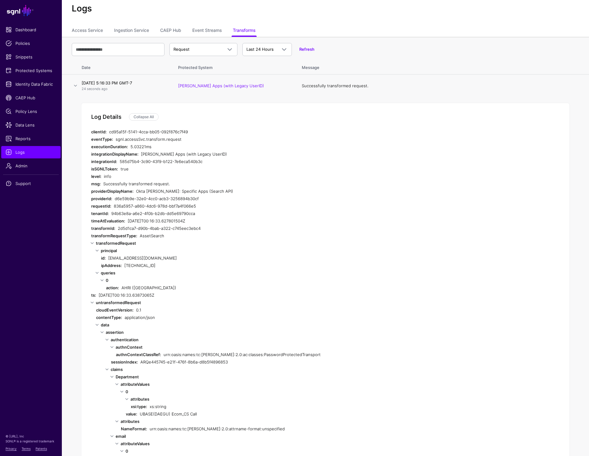
scroll to position [0, 0]
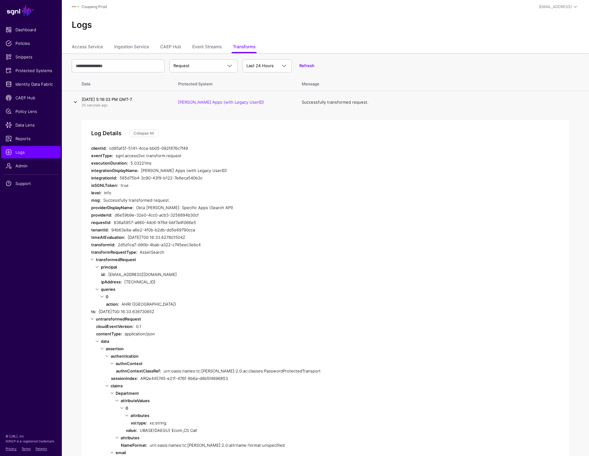
click at [77, 104] on link at bounding box center [75, 101] width 7 height 7
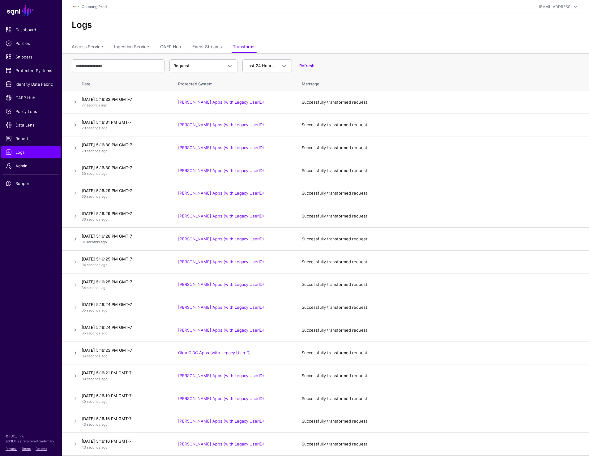
click at [407, 36] on div "Logs" at bounding box center [325, 28] width 527 height 28
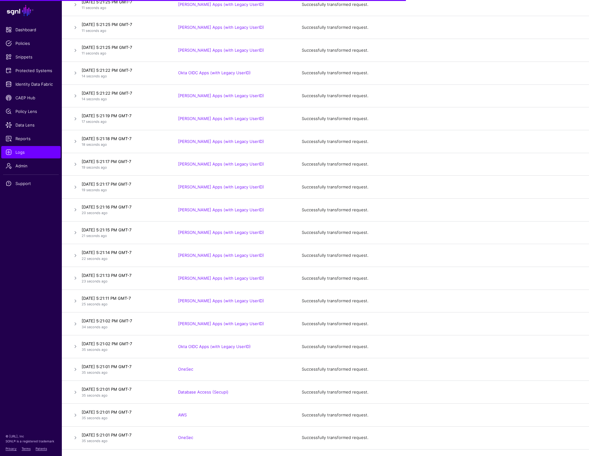
scroll to position [180, 0]
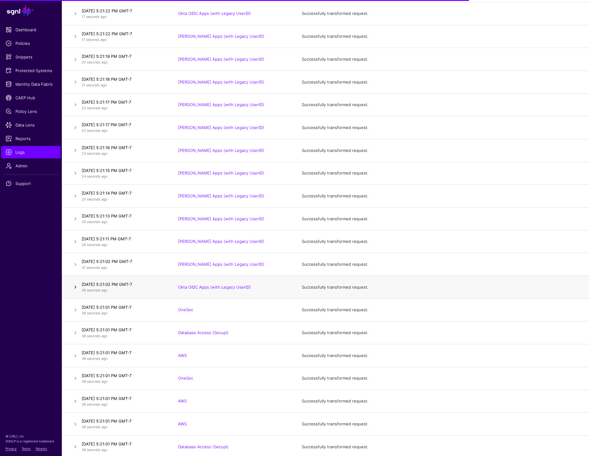
click at [75, 285] on link at bounding box center [75, 286] width 7 height 7
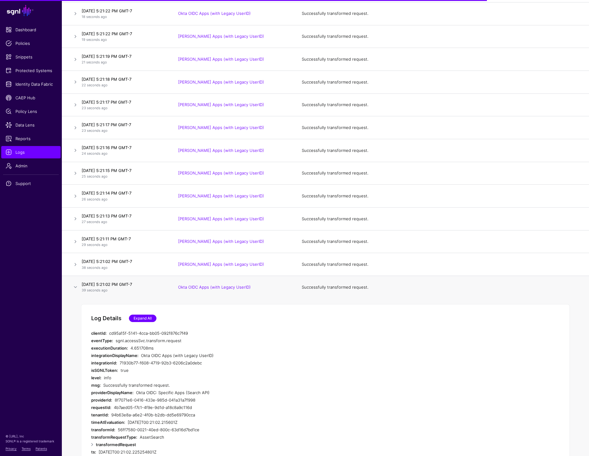
click at [144, 319] on link "Expand All" at bounding box center [143, 317] width 28 height 7
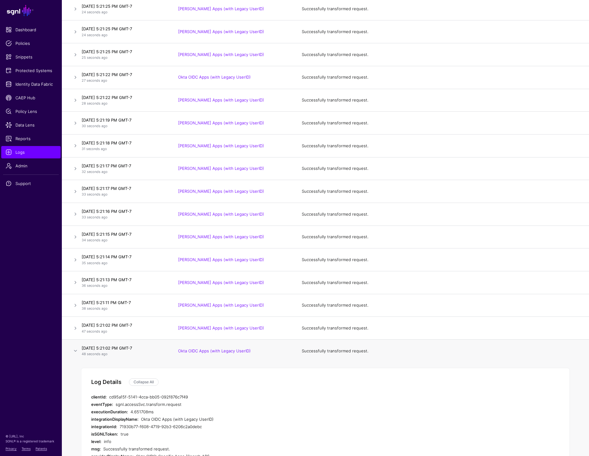
scroll to position [0, 0]
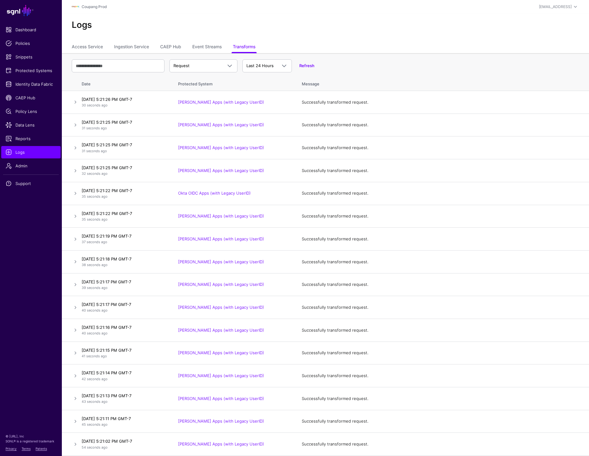
click at [404, 40] on div "Logs" at bounding box center [325, 28] width 527 height 28
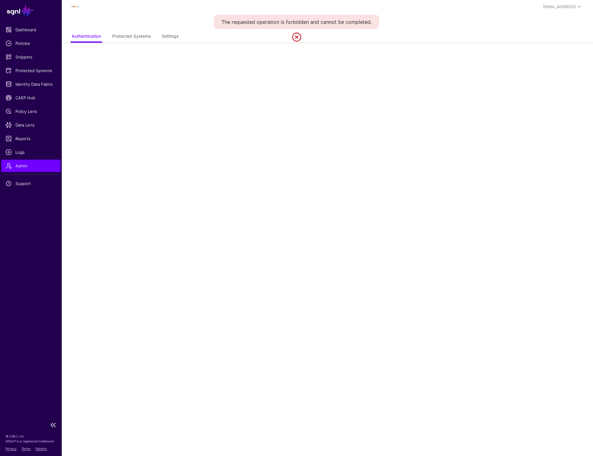
click at [19, 164] on span "Admin" at bounding box center [31, 166] width 51 height 6
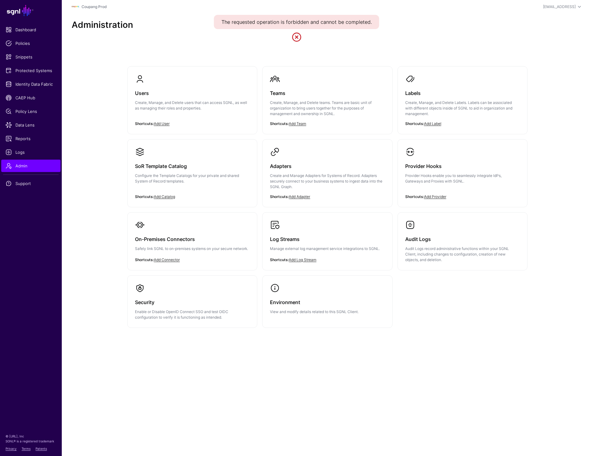
click at [442, 27] on h2 "Administration" at bounding box center [328, 25] width 512 height 11
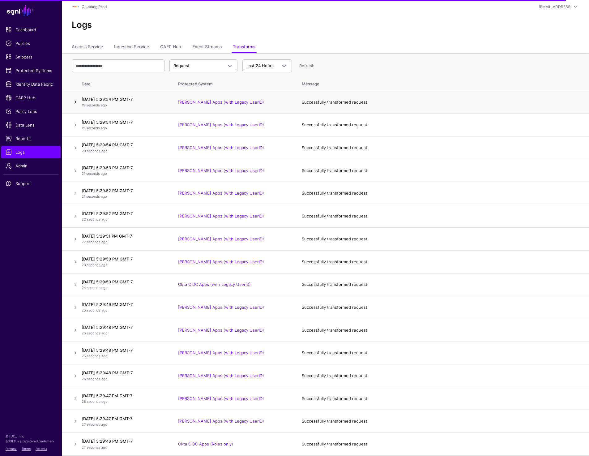
click at [77, 100] on link at bounding box center [75, 101] width 7 height 7
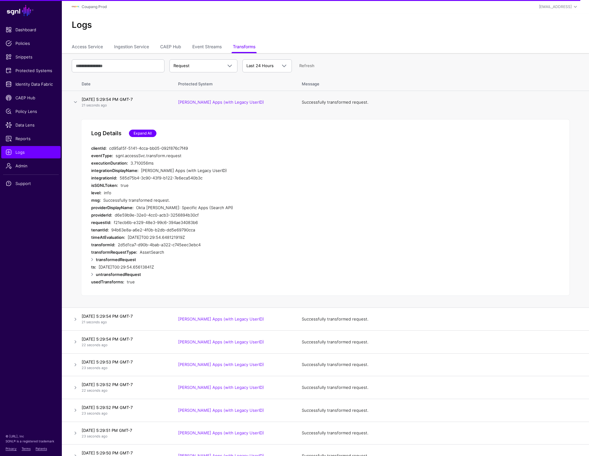
click at [148, 134] on link "Expand All" at bounding box center [143, 133] width 28 height 7
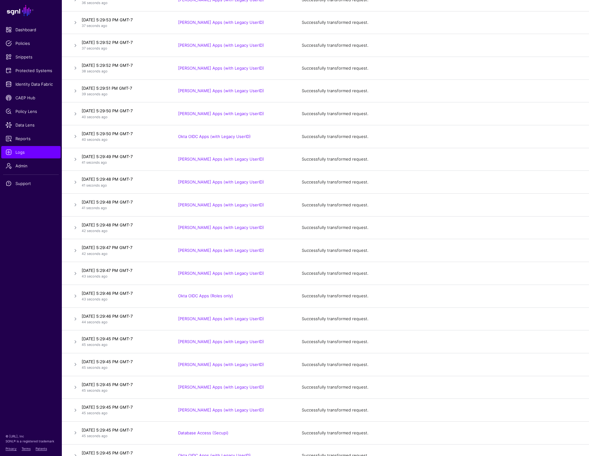
scroll to position [1551, 0]
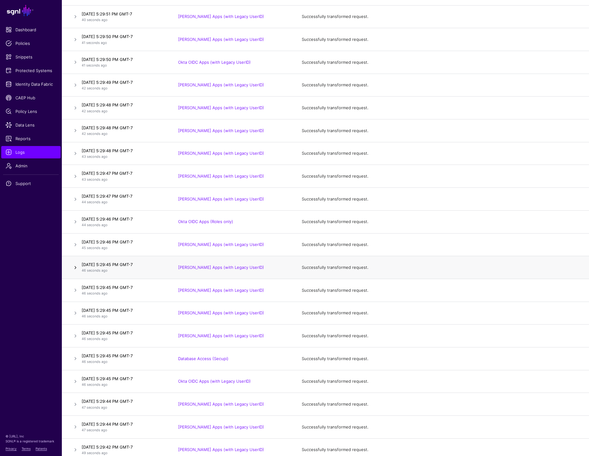
click at [73, 271] on link at bounding box center [75, 267] width 7 height 7
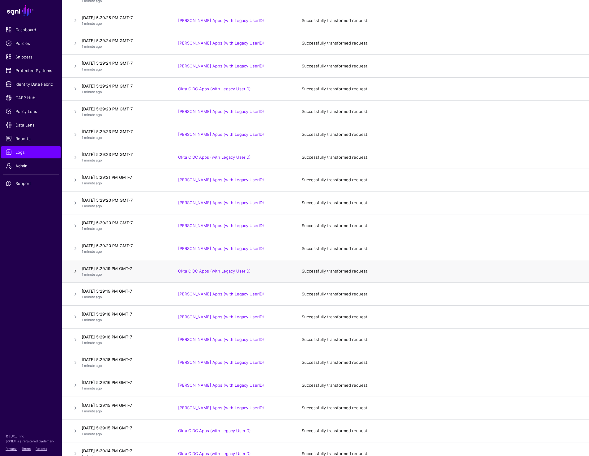
click at [75, 270] on link at bounding box center [75, 270] width 7 height 7
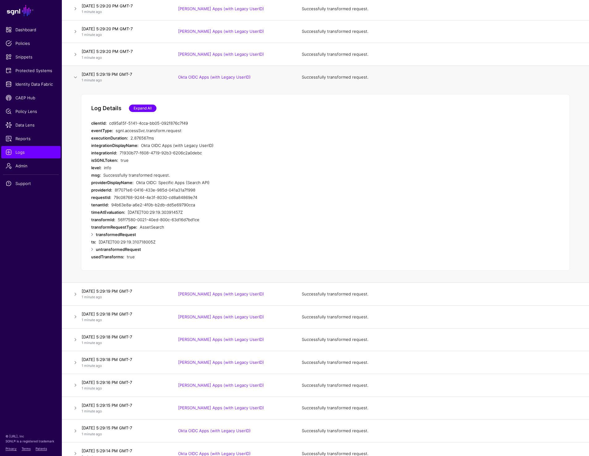
click at [150, 108] on link "Expand All" at bounding box center [143, 107] width 28 height 7
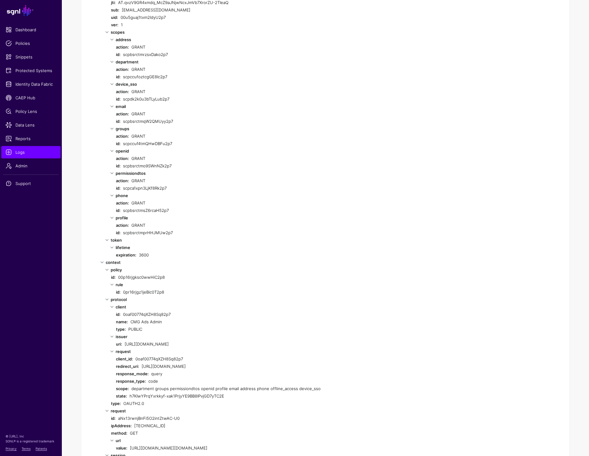
scroll to position [2126, 0]
